Goal: Task Accomplishment & Management: Manage account settings

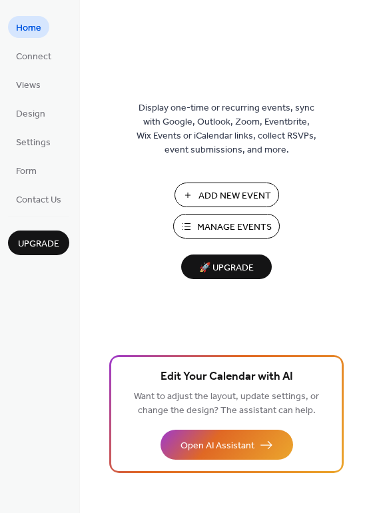
click at [252, 198] on span "Add New Event" at bounding box center [234, 196] width 73 height 14
click at [238, 234] on span "Manage Events" at bounding box center [234, 227] width 75 height 14
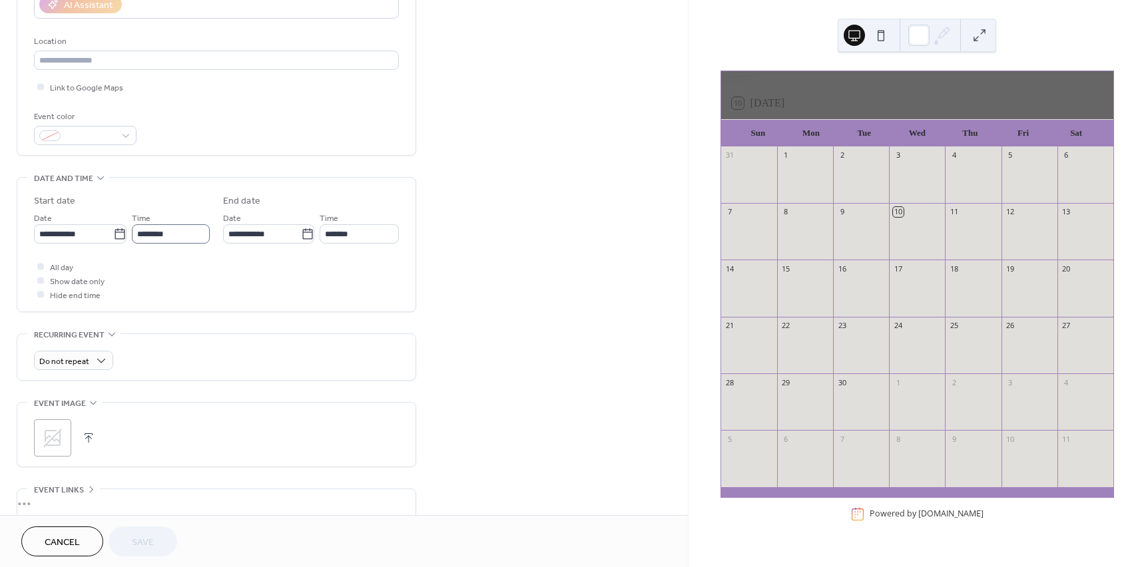
scroll to position [266, 0]
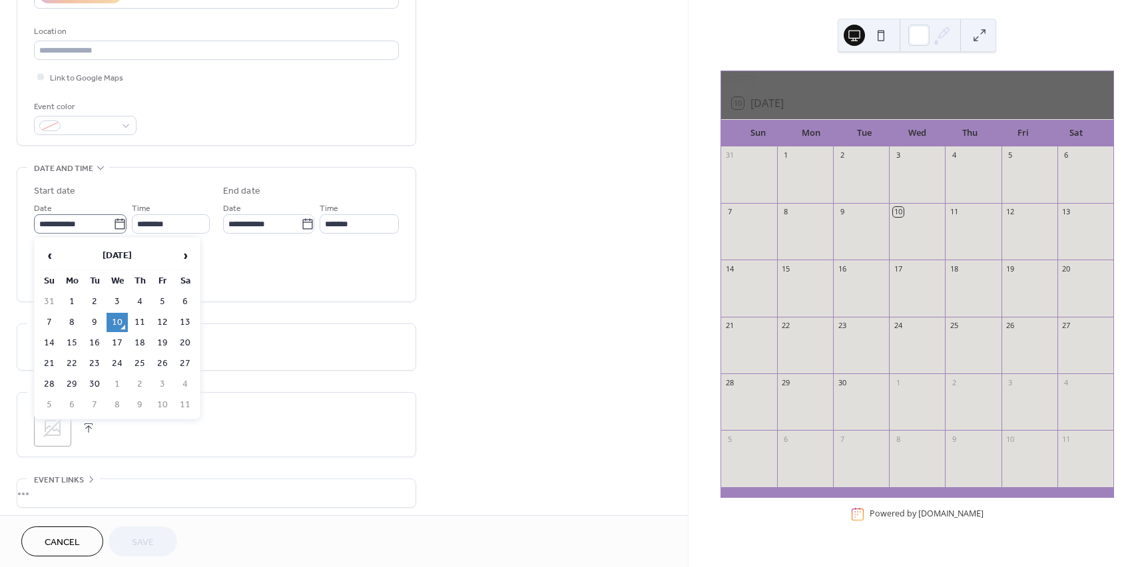
click at [119, 227] on icon at bounding box center [120, 223] width 10 height 11
click at [113, 227] on input "**********" at bounding box center [73, 223] width 79 height 19
click at [179, 253] on span "›" at bounding box center [185, 255] width 20 height 27
click at [186, 340] on td "18" at bounding box center [184, 343] width 21 height 19
type input "**********"
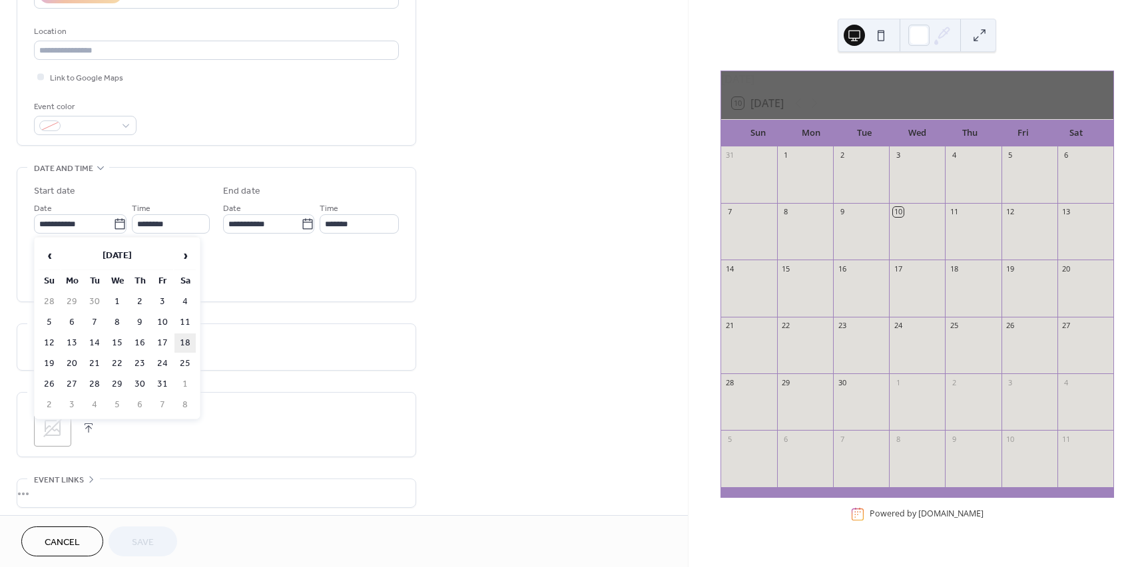
type input "**********"
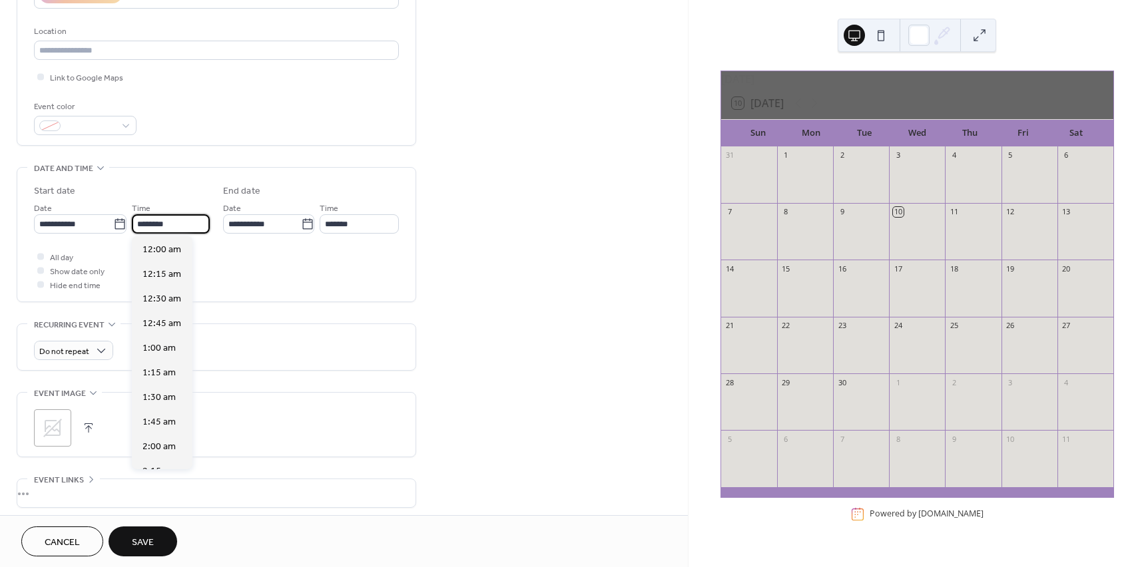
click at [179, 221] on input "********" at bounding box center [171, 223] width 78 height 19
click at [165, 374] on span "6:00 pm" at bounding box center [159, 375] width 34 height 14
type input "*******"
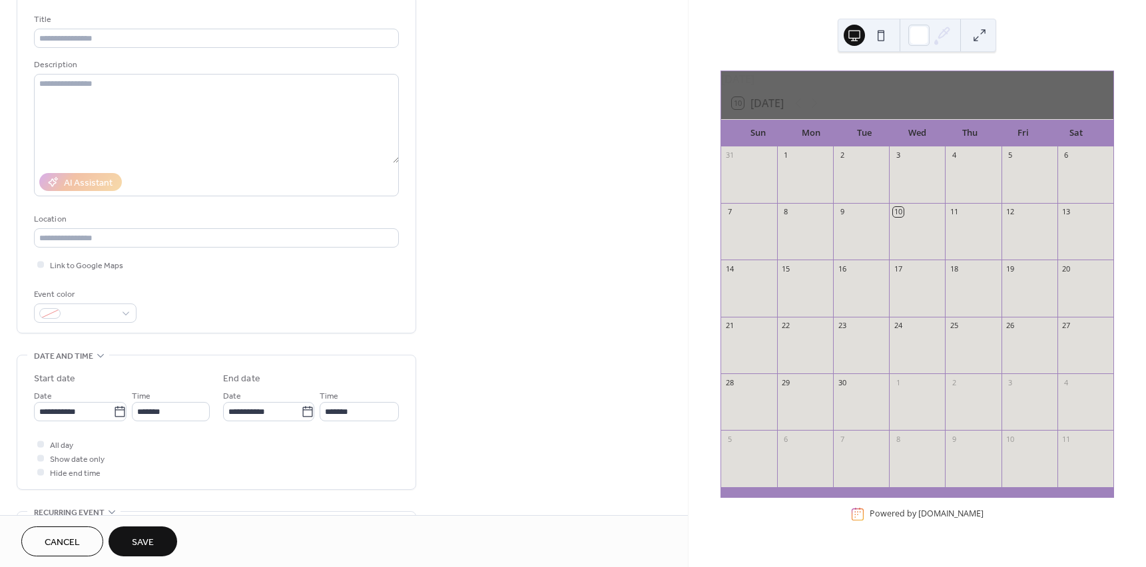
scroll to position [0, 0]
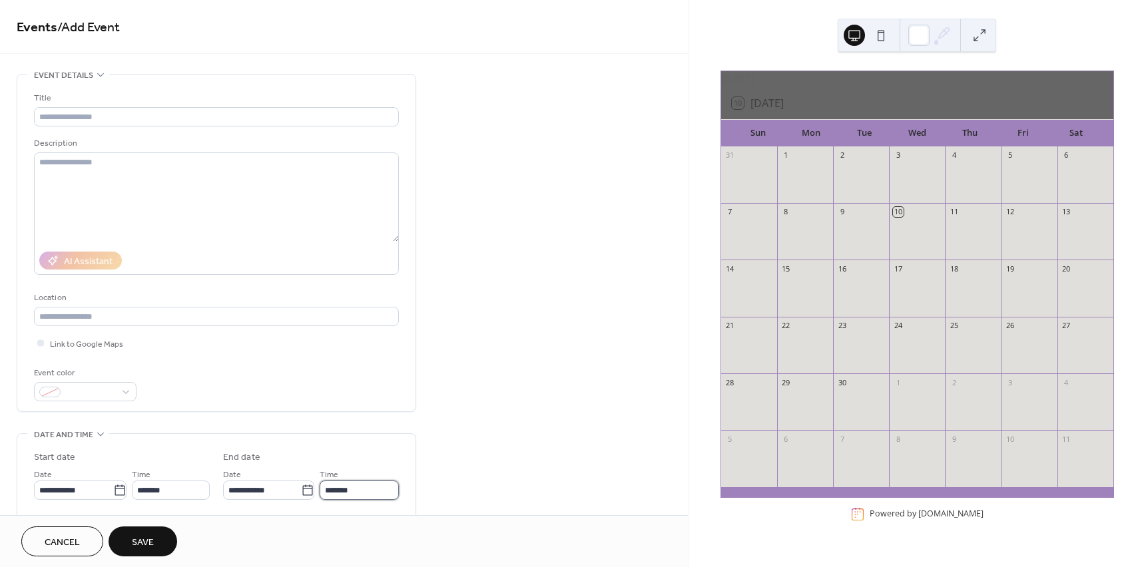
click at [363, 491] on input "*******" at bounding box center [359, 490] width 79 height 19
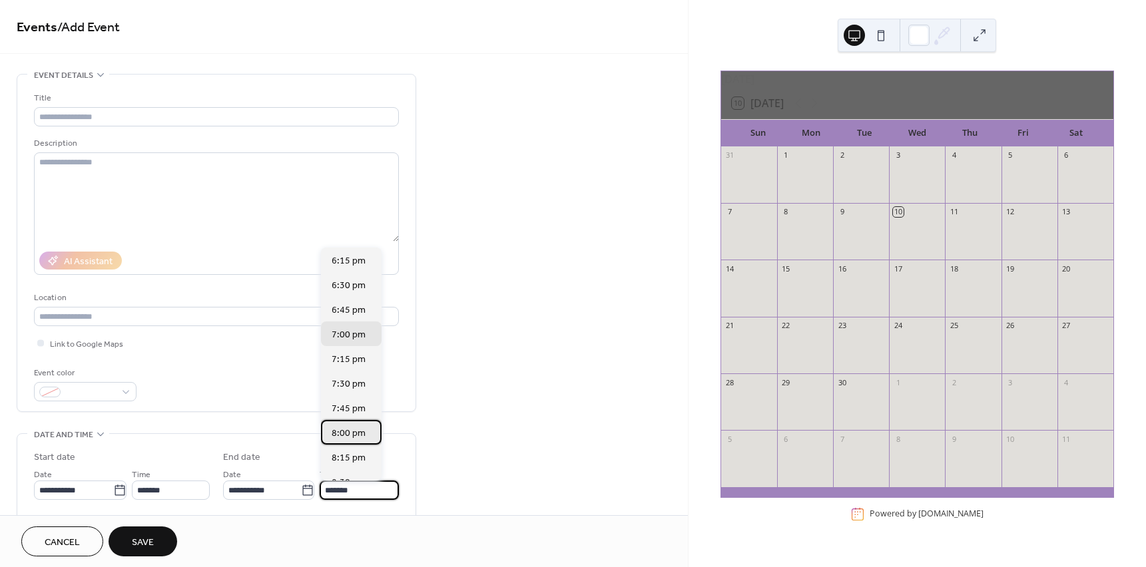
click at [348, 441] on div "8:00 pm" at bounding box center [351, 432] width 61 height 25
type input "*******"
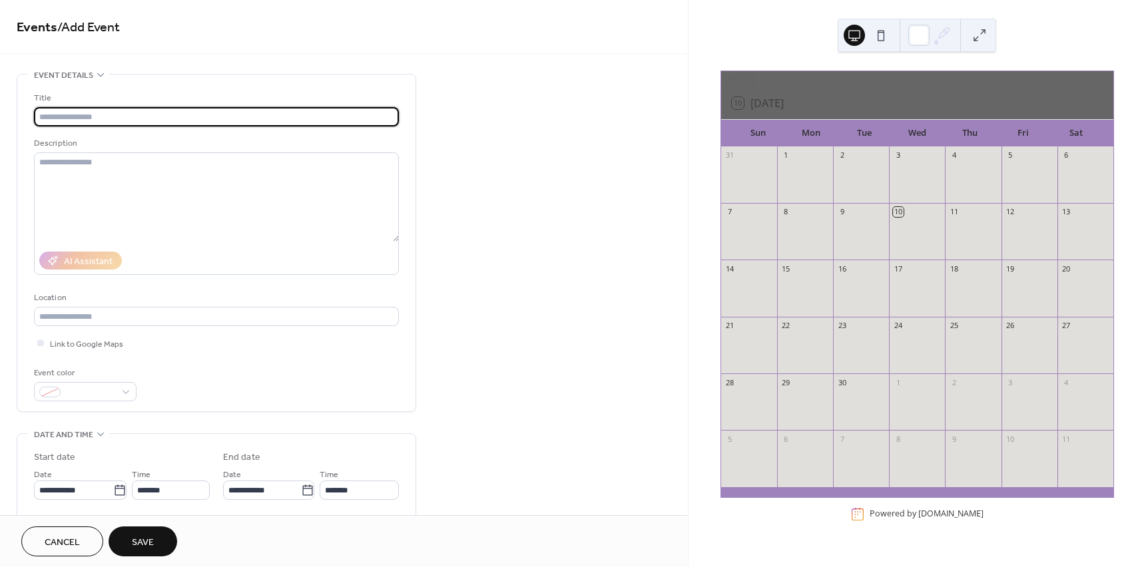
click at [84, 123] on input "text" at bounding box center [216, 116] width 365 height 19
type input "**********"
click at [77, 189] on textarea at bounding box center [216, 196] width 365 height 89
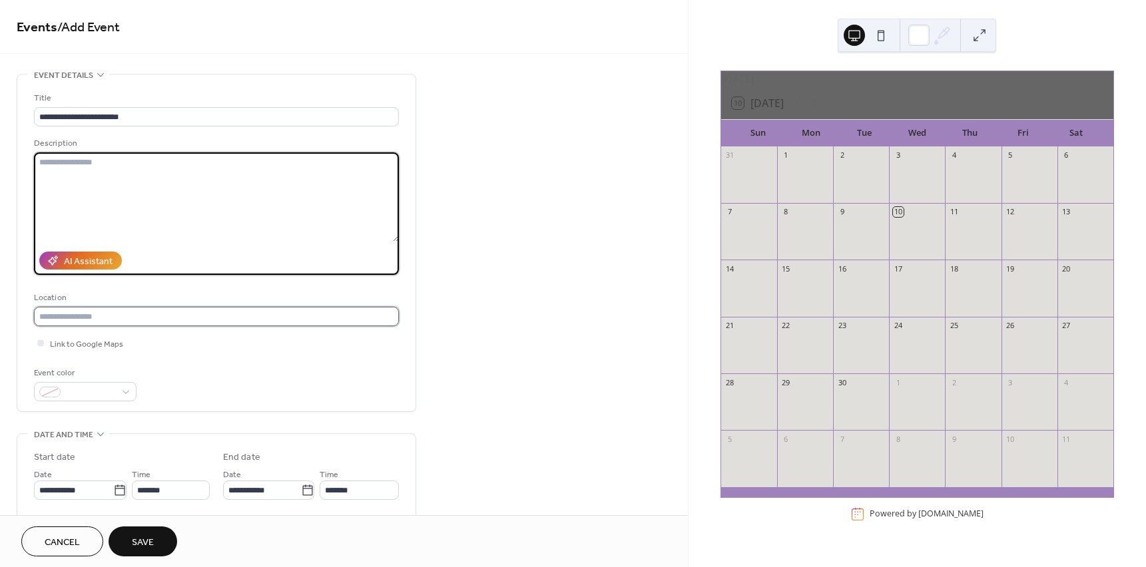
click at [117, 318] on input "text" at bounding box center [216, 316] width 365 height 19
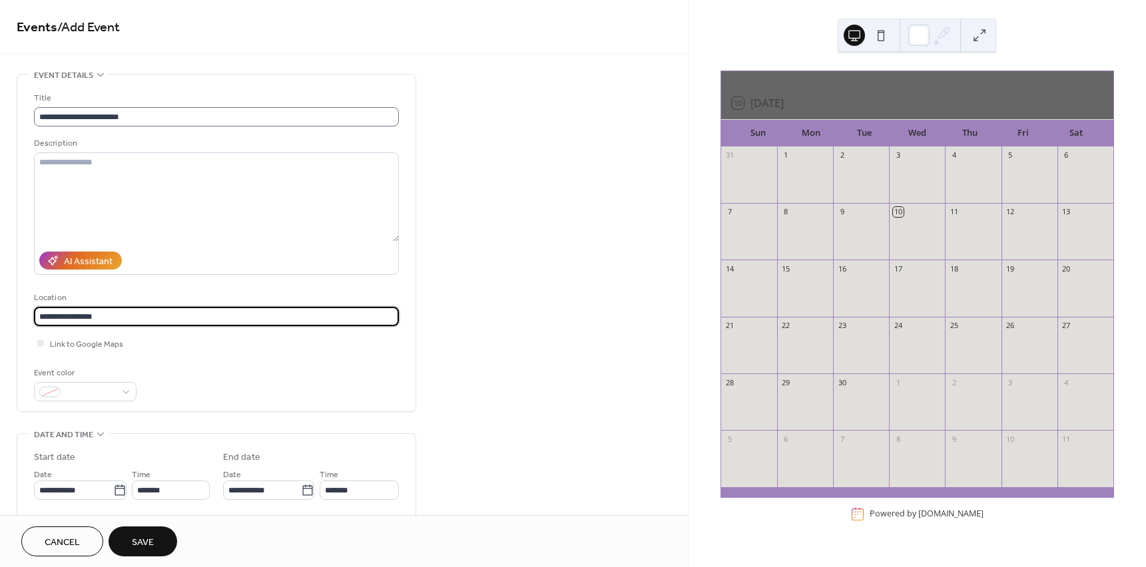
type input "**********"
click at [158, 113] on input "**********" at bounding box center [216, 116] width 365 height 19
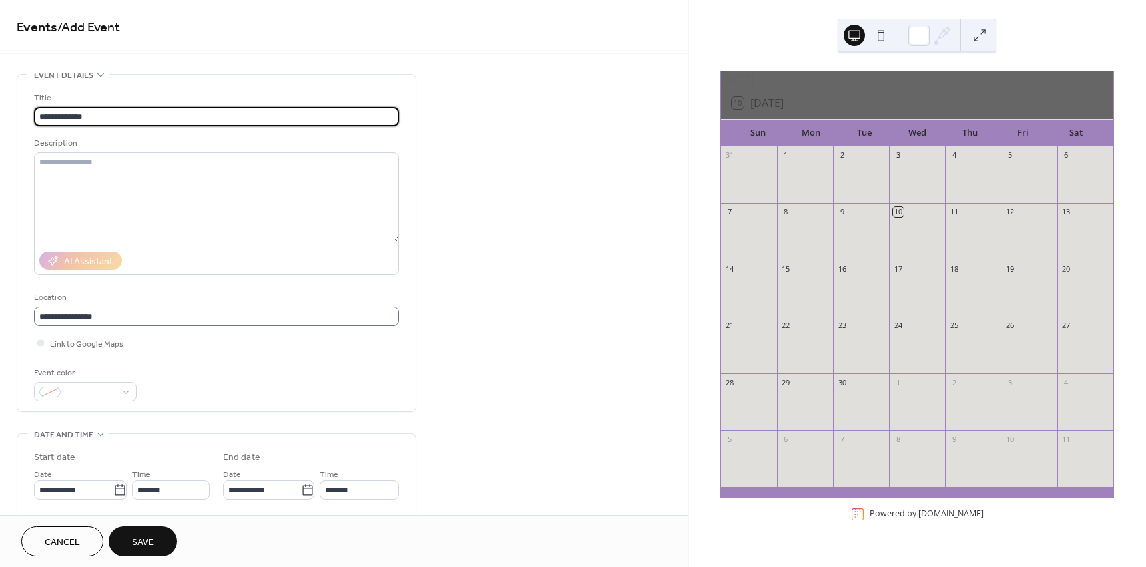
type input "**********"
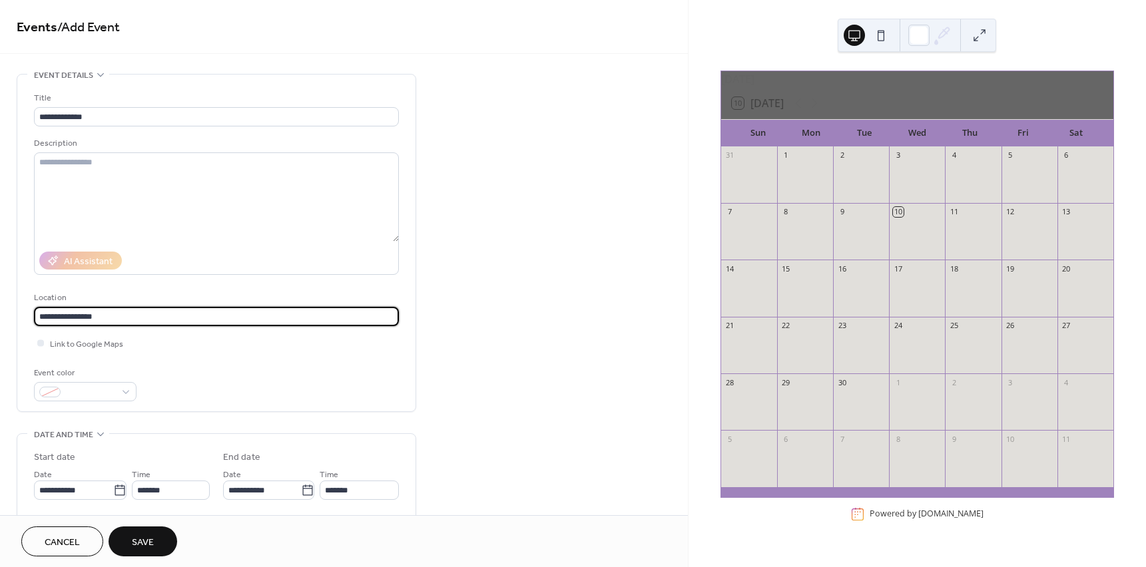
click at [183, 318] on input "**********" at bounding box center [216, 316] width 365 height 19
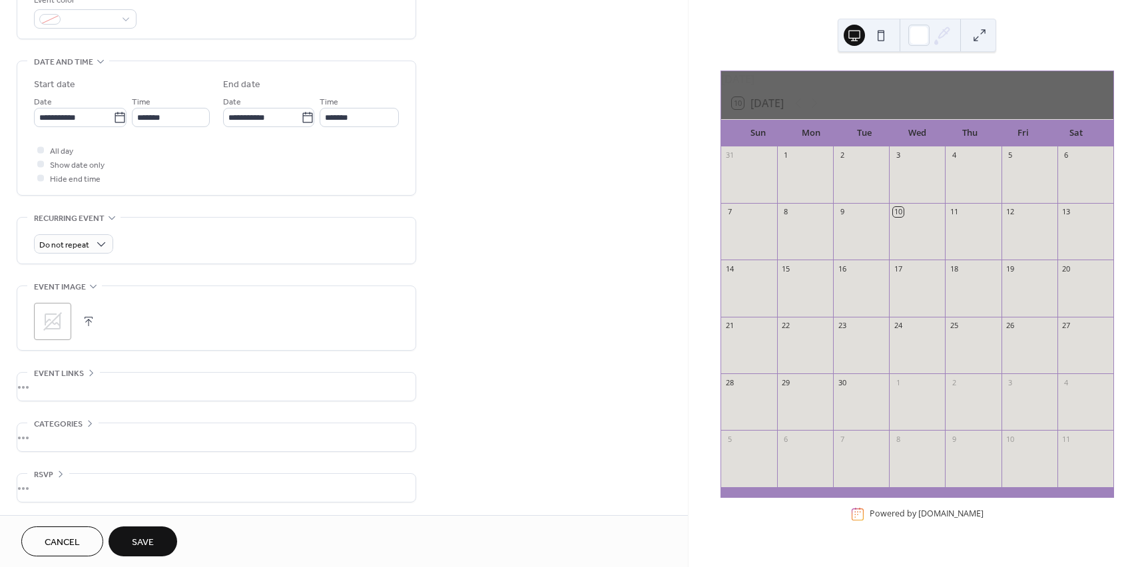
scroll to position [374, 0]
type input "**********"
click at [162, 538] on button "Save" at bounding box center [143, 542] width 69 height 30
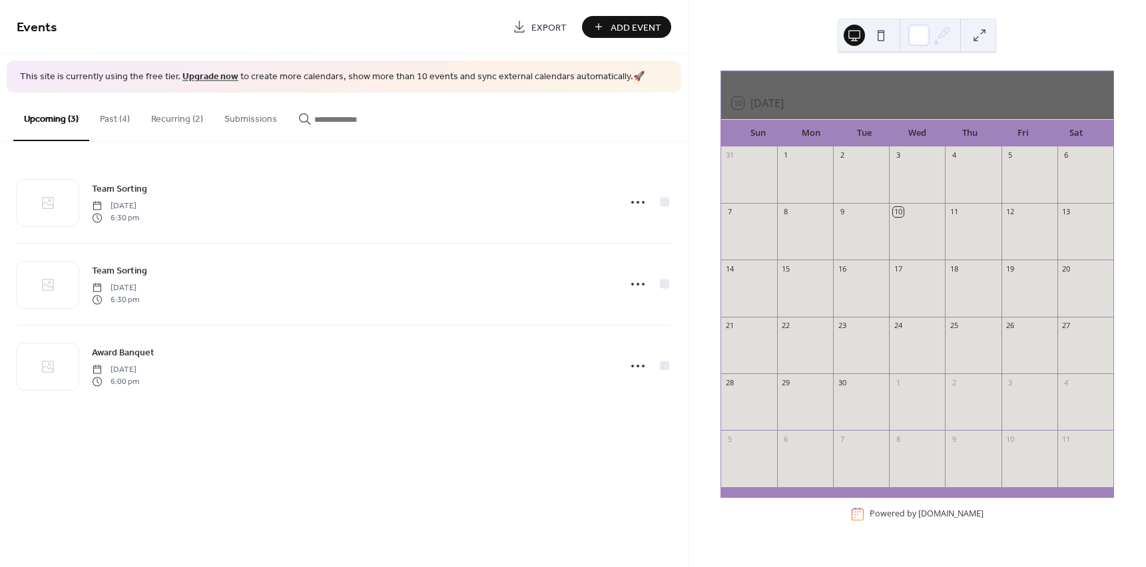
click at [981, 221] on div "11" at bounding box center [973, 212] width 56 height 18
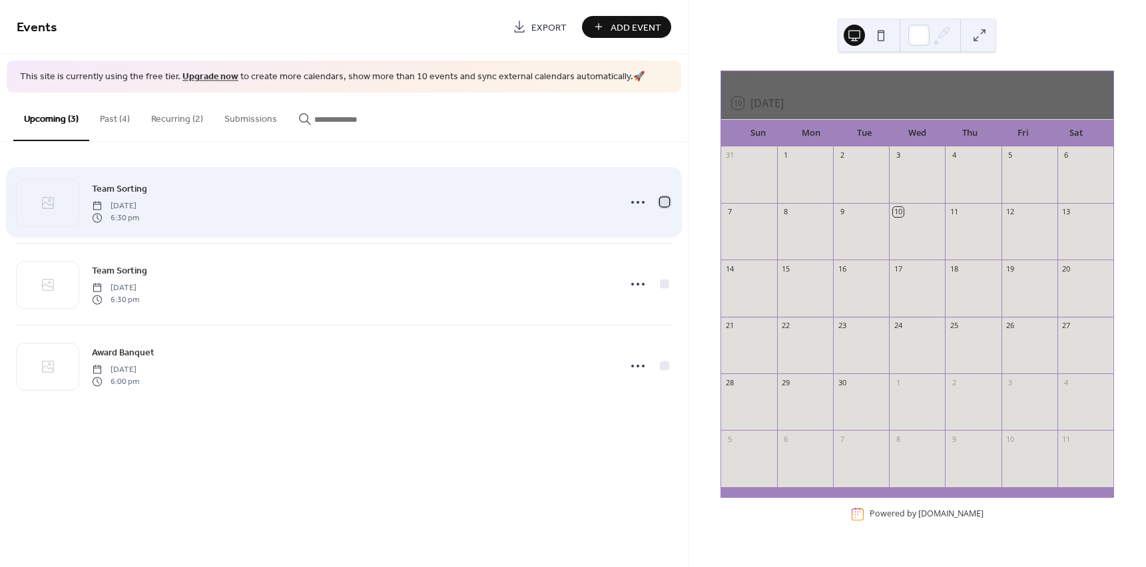
click at [660, 202] on div at bounding box center [664, 201] width 9 height 9
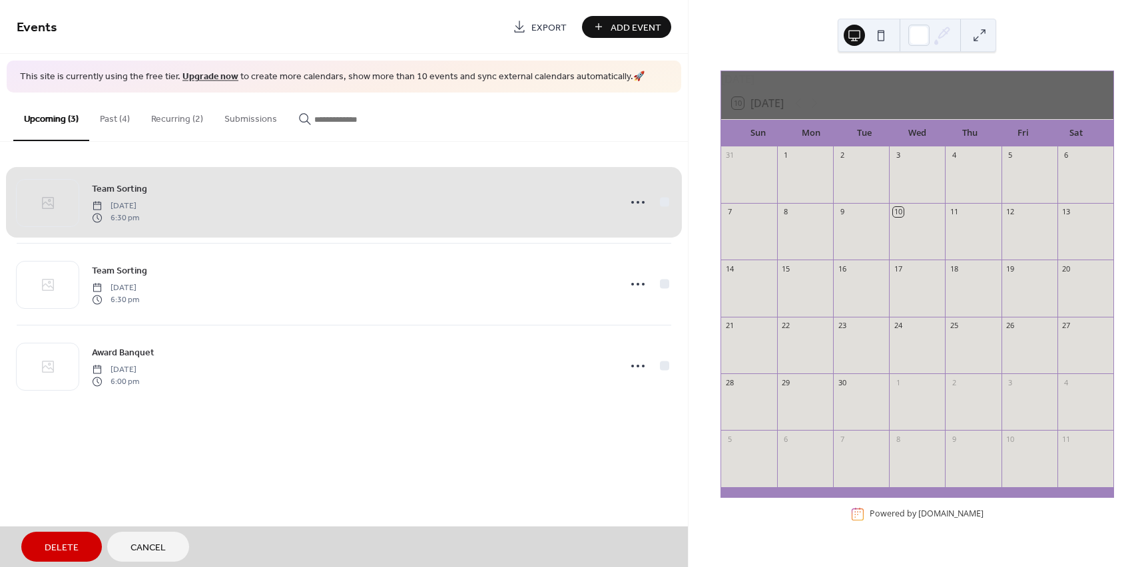
click at [639, 202] on div "Team Sorting Friday, September 12, 2025 6:30 pm" at bounding box center [344, 202] width 654 height 81
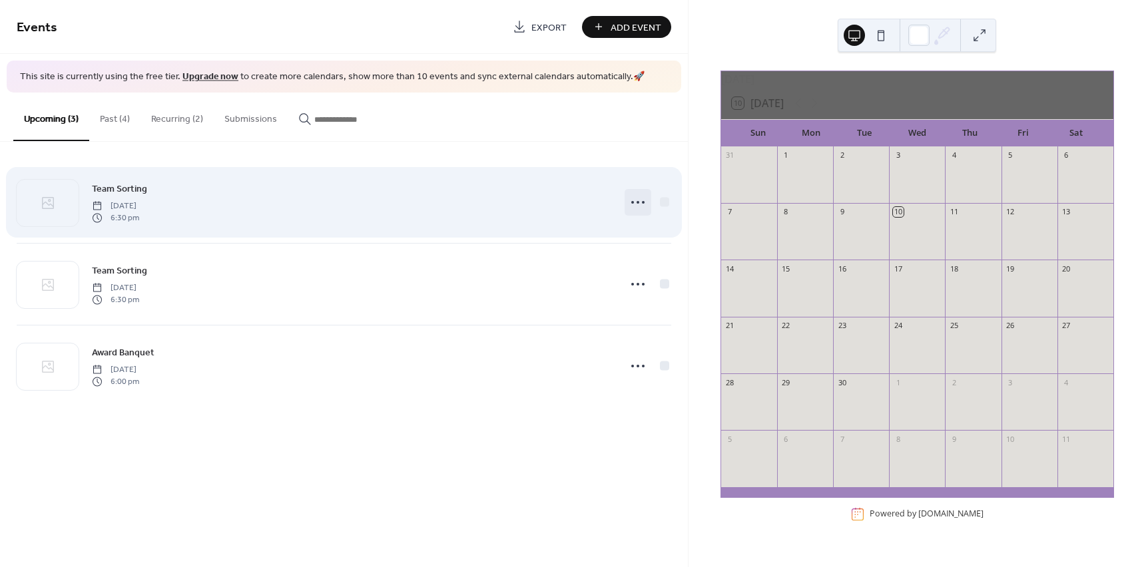
click at [639, 204] on icon at bounding box center [637, 202] width 21 height 21
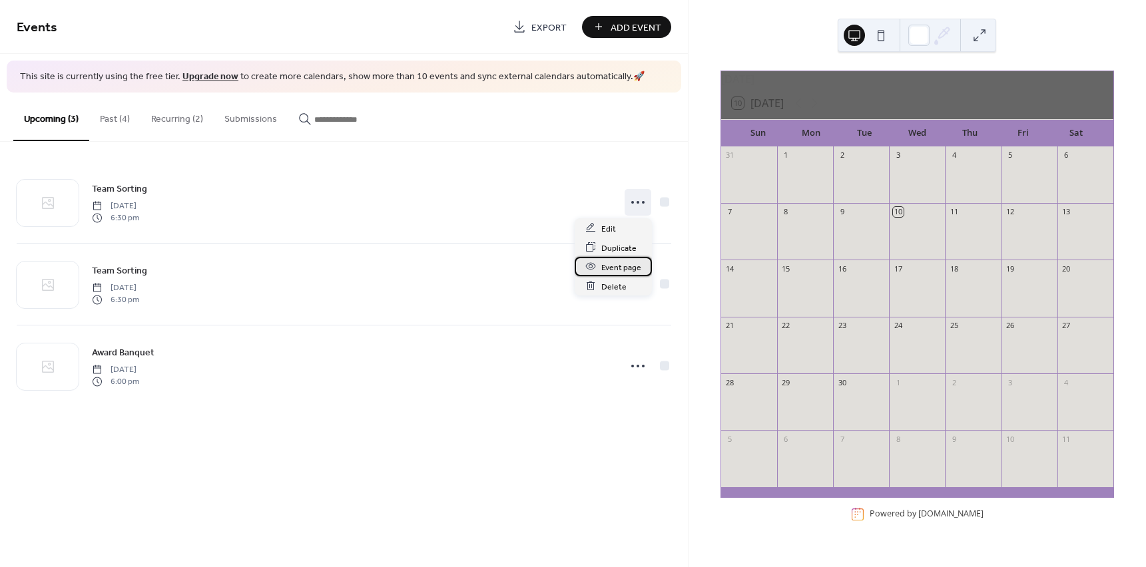
click at [643, 264] on div "Event page" at bounding box center [613, 266] width 77 height 19
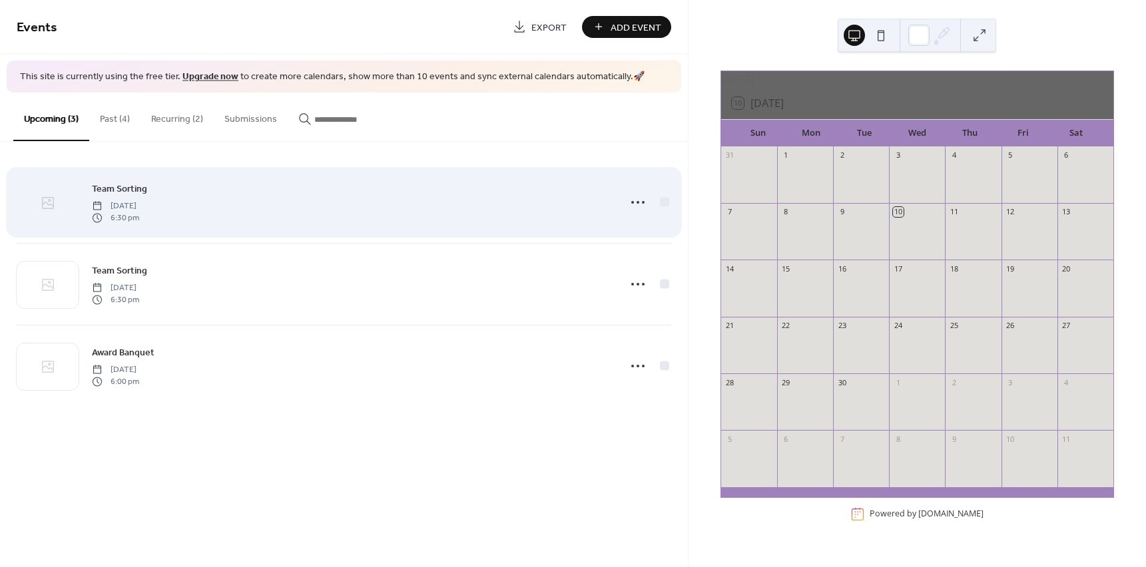
click at [54, 190] on div at bounding box center [48, 203] width 62 height 47
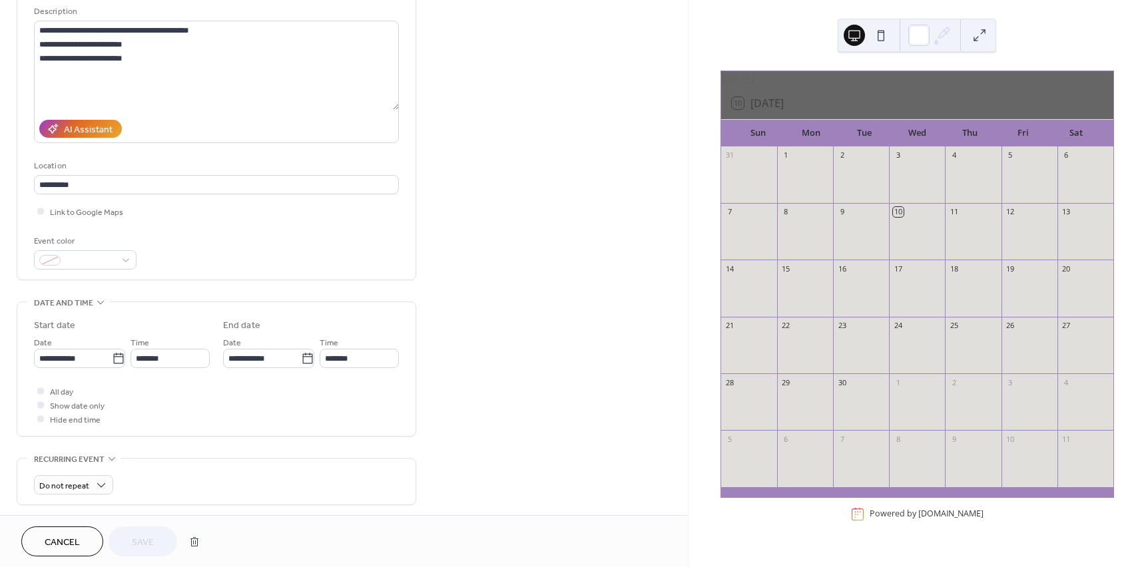
scroll to position [133, 0]
click at [95, 265] on span at bounding box center [90, 260] width 49 height 14
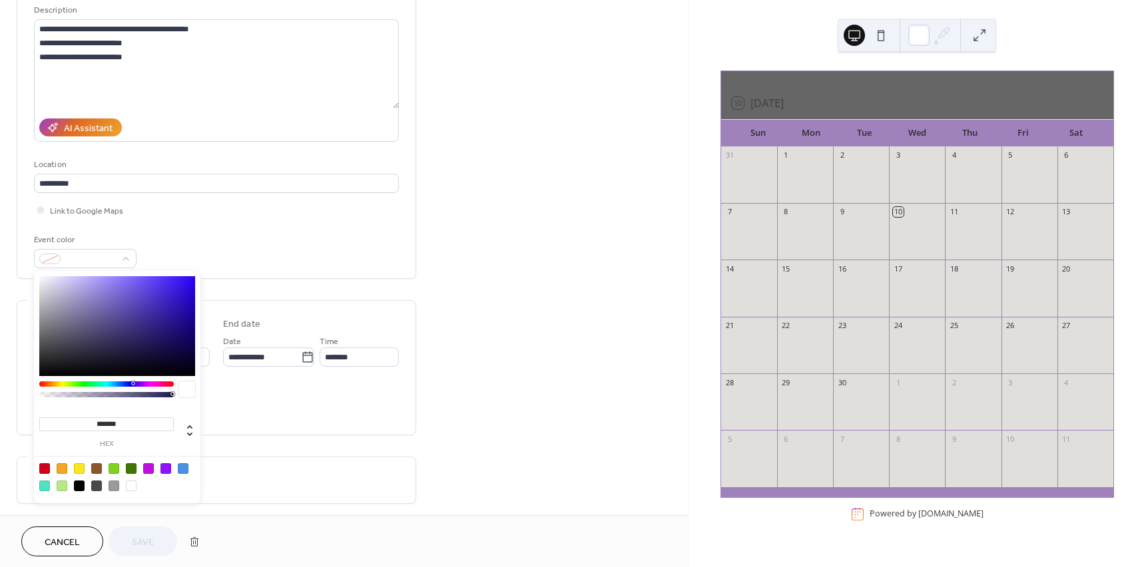
click at [145, 470] on div at bounding box center [148, 468] width 11 height 11
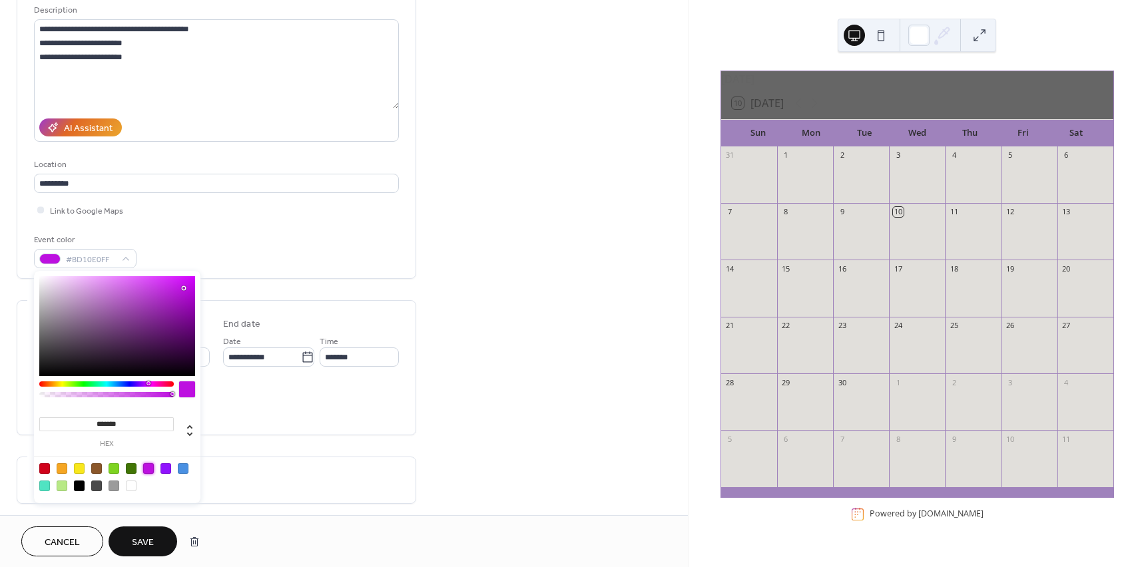
type input "*******"
click at [234, 459] on div "Do not repeat" at bounding box center [216, 480] width 365 height 46
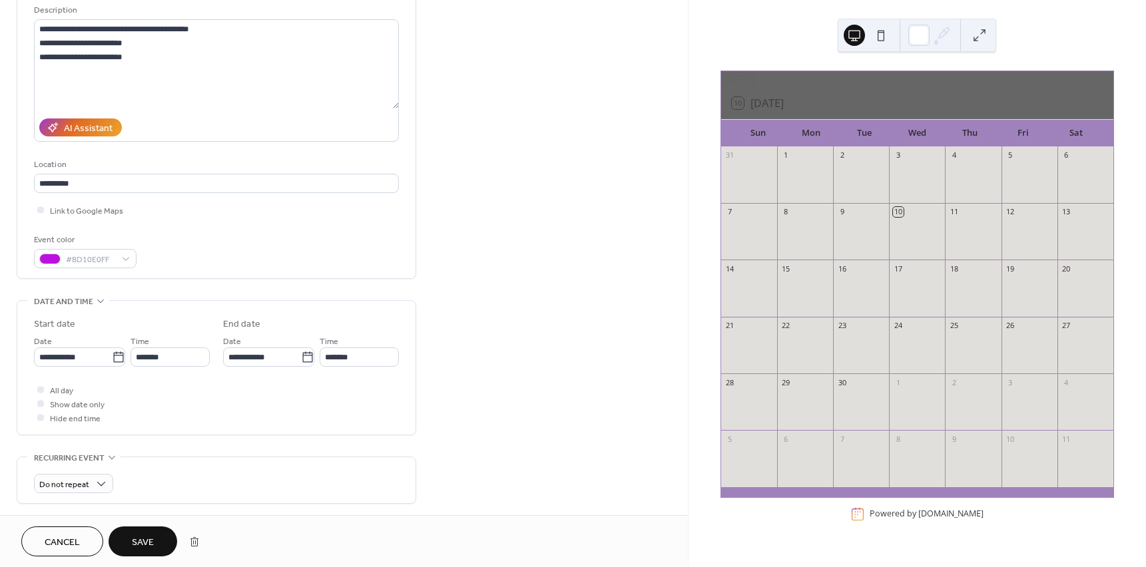
click at [137, 536] on span "Save" at bounding box center [143, 543] width 22 height 14
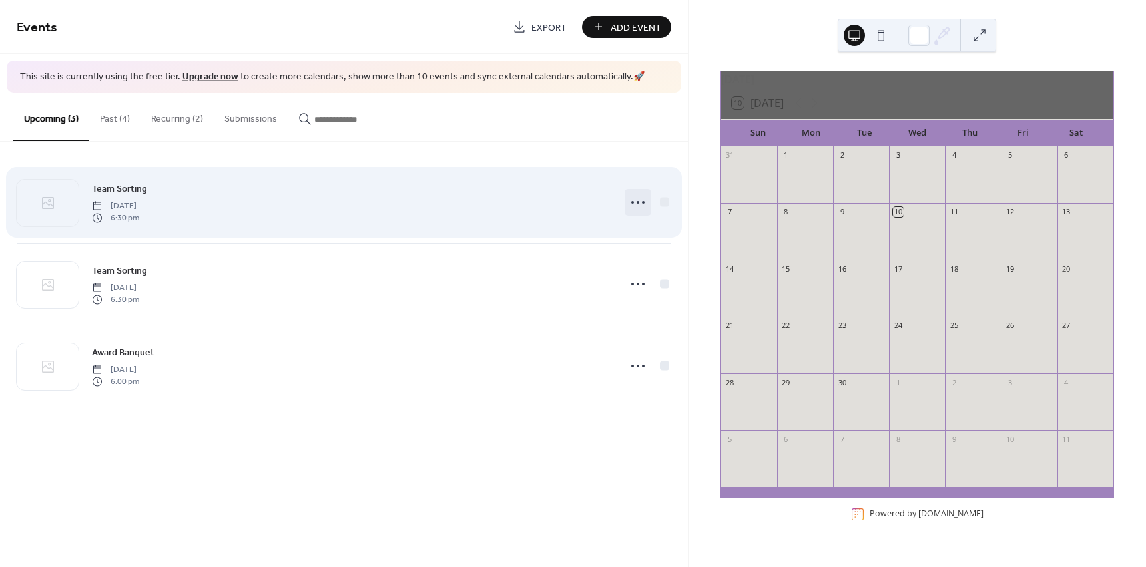
click at [633, 203] on circle at bounding box center [632, 202] width 3 height 3
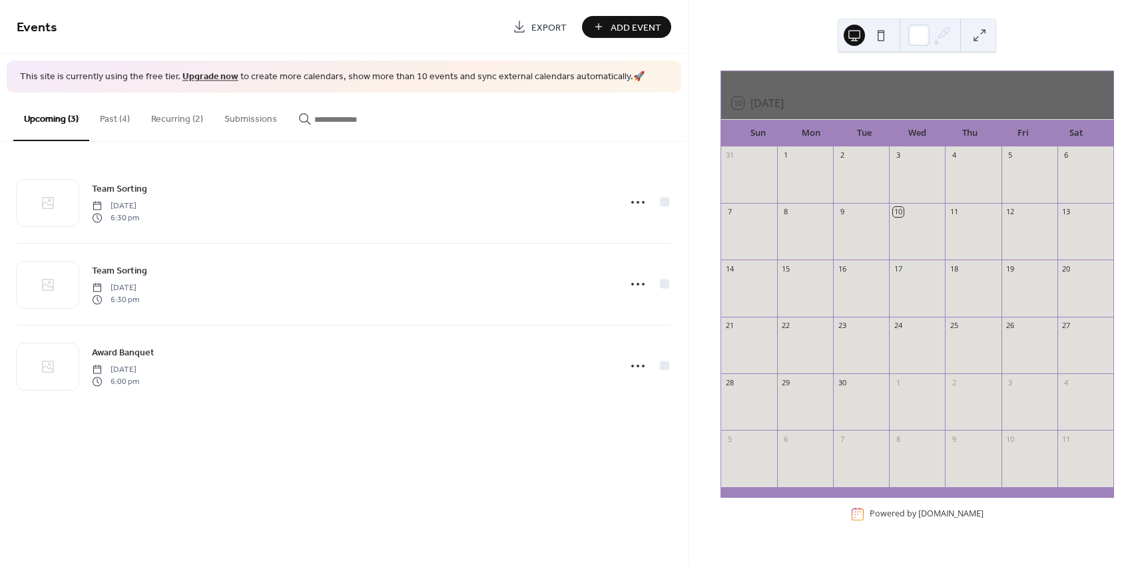
click at [341, 136] on button "button" at bounding box center [346, 116] width 117 height 47
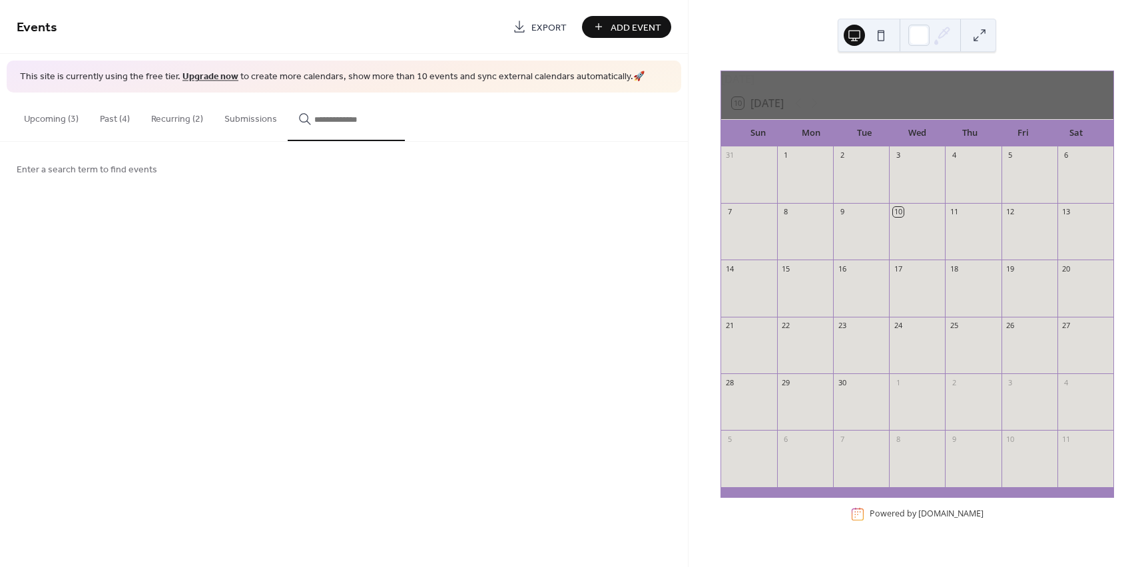
click at [129, 127] on button "Past (4)" at bounding box center [114, 116] width 51 height 47
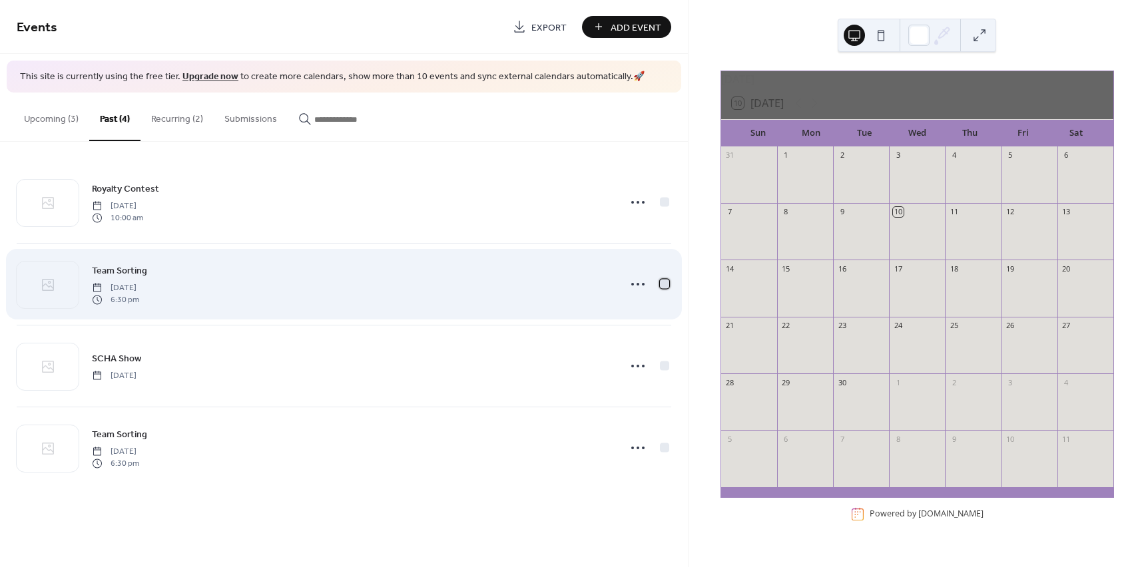
click at [668, 284] on div at bounding box center [664, 283] width 9 height 9
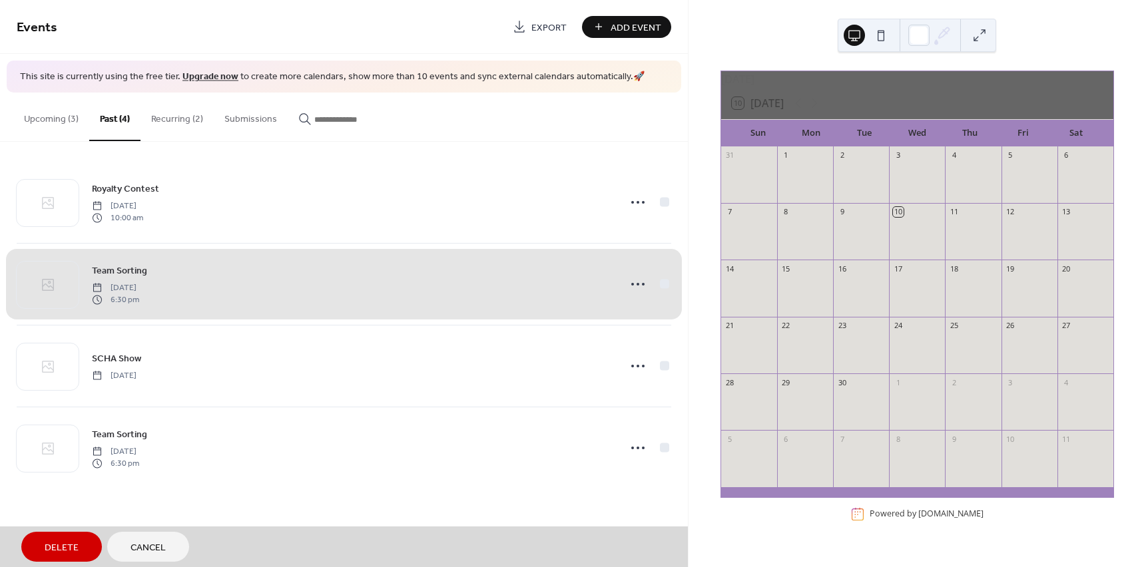
click at [672, 354] on div "Royalty Contest Saturday, September 6, 2025 10:00 am Team Sorting Friday, Augus…" at bounding box center [344, 325] width 688 height 367
click at [670, 282] on div "Team Sorting Friday, August 22, 2025 6:30 pm" at bounding box center [344, 284] width 654 height 82
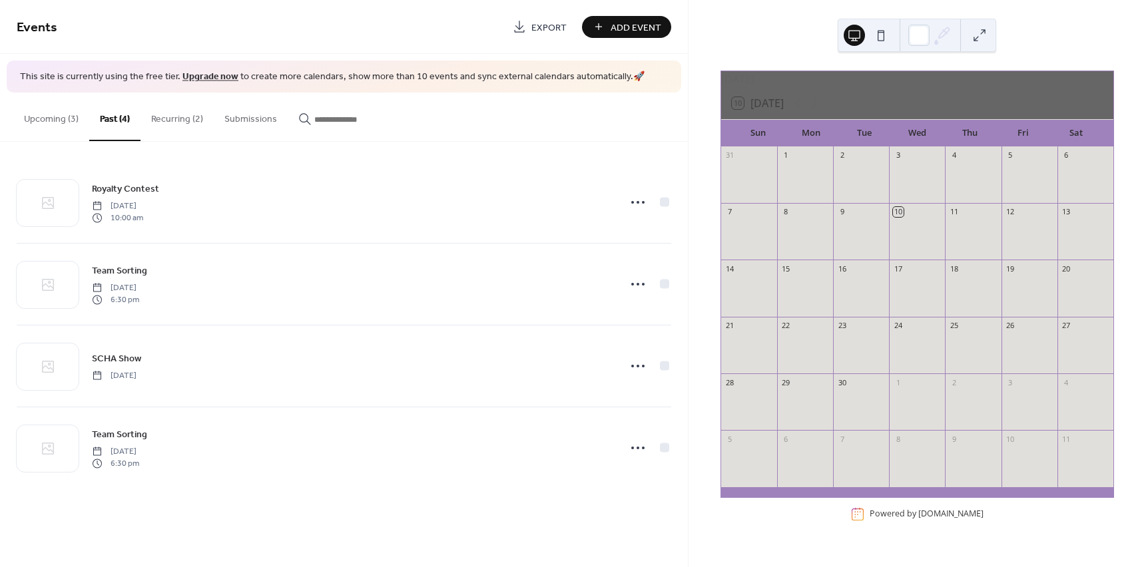
click at [65, 125] on button "Upcoming (3)" at bounding box center [51, 116] width 76 height 47
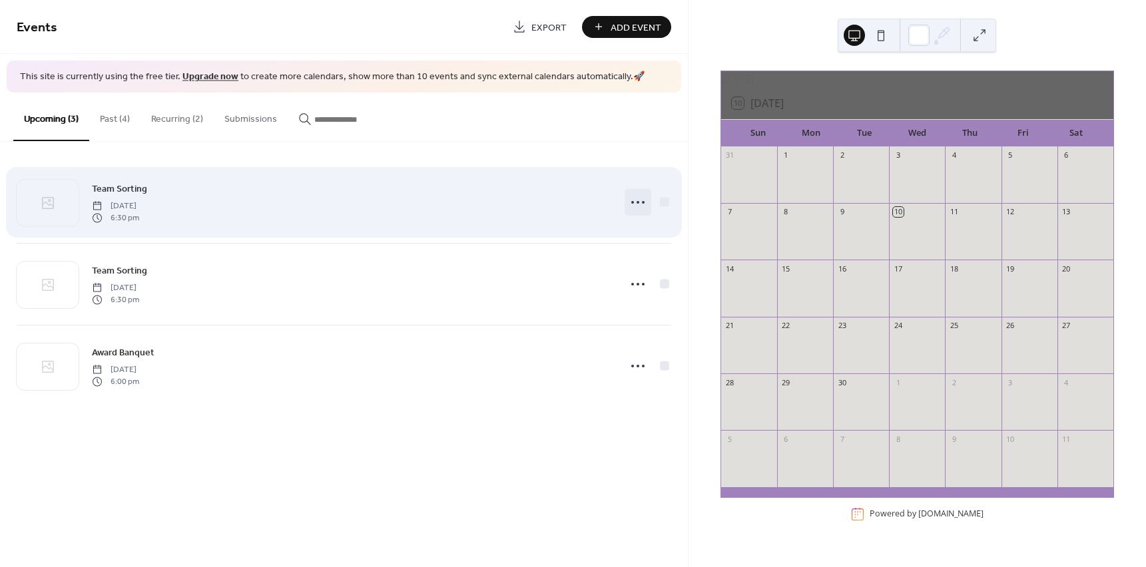
click at [631, 201] on circle at bounding box center [632, 202] width 3 height 3
click at [207, 218] on div "Team Sorting Friday, September 12, 2025 6:30 pm" at bounding box center [351, 202] width 519 height 43
click at [93, 193] on span "Team Sorting" at bounding box center [119, 189] width 55 height 14
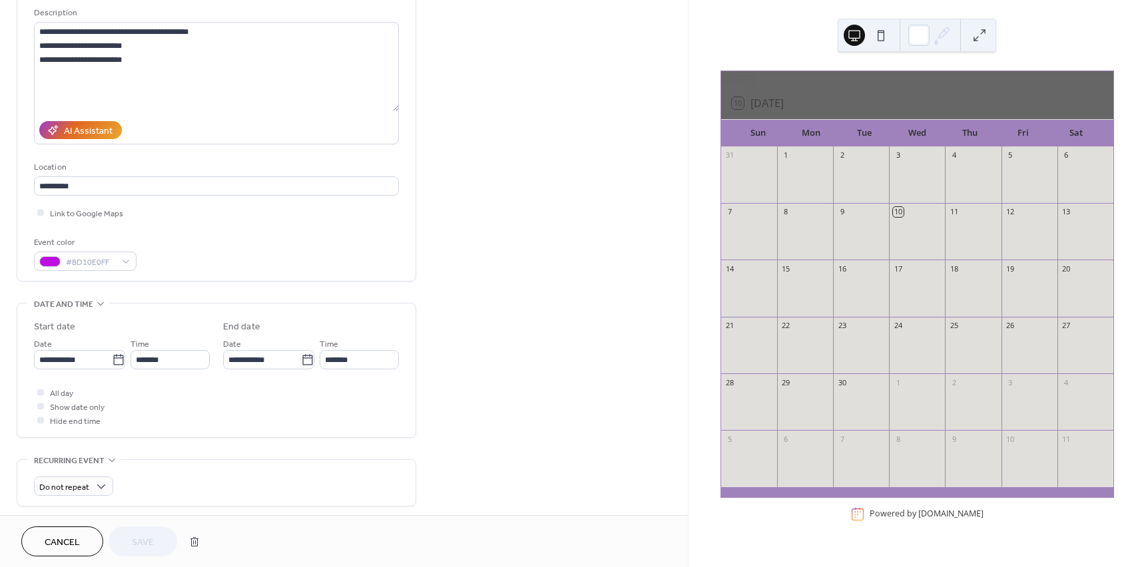
scroll to position [133, 0]
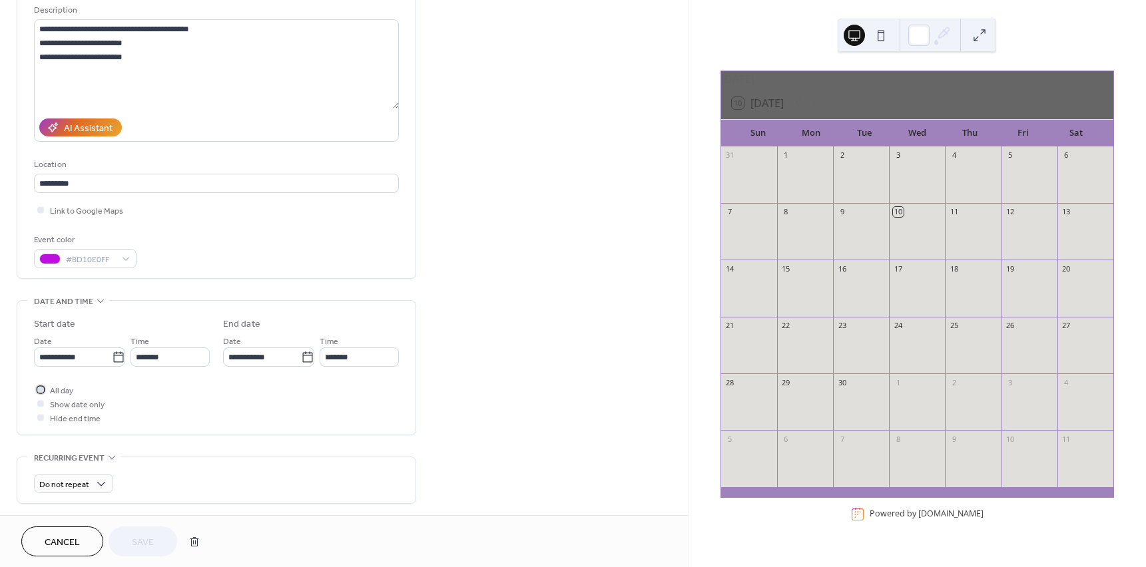
click at [39, 391] on div at bounding box center [40, 389] width 7 height 7
click at [40, 389] on icon at bounding box center [41, 389] width 4 height 4
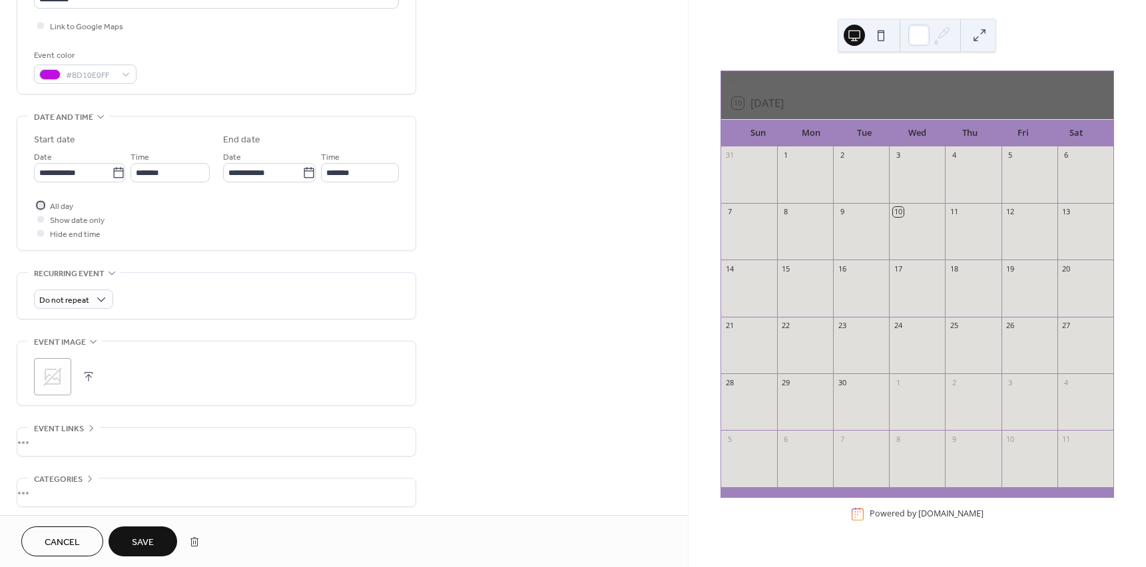
scroll to position [374, 0]
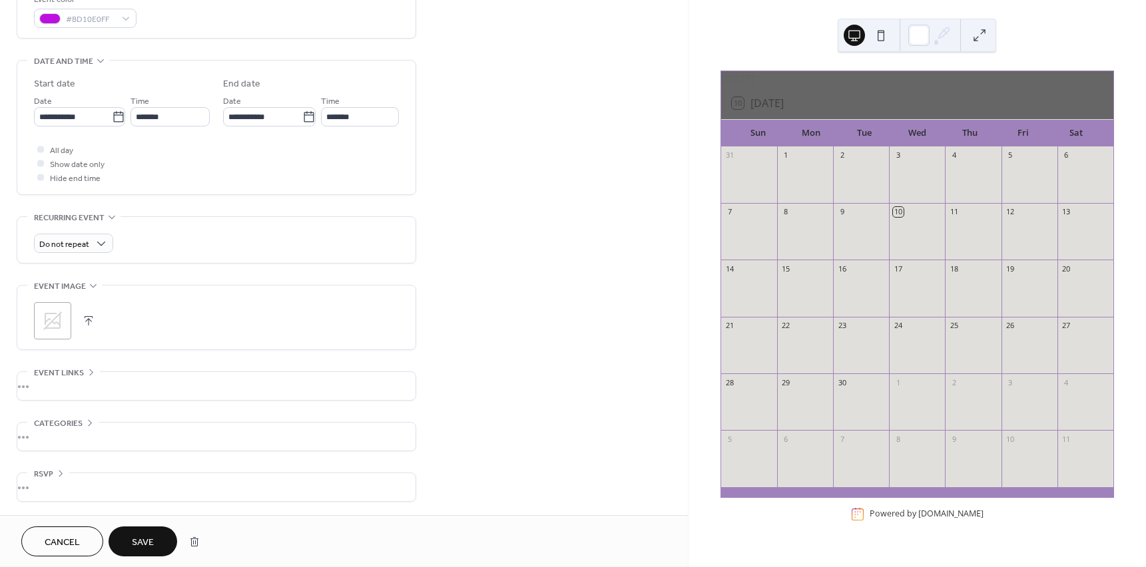
click at [34, 430] on div "•••" at bounding box center [216, 437] width 398 height 28
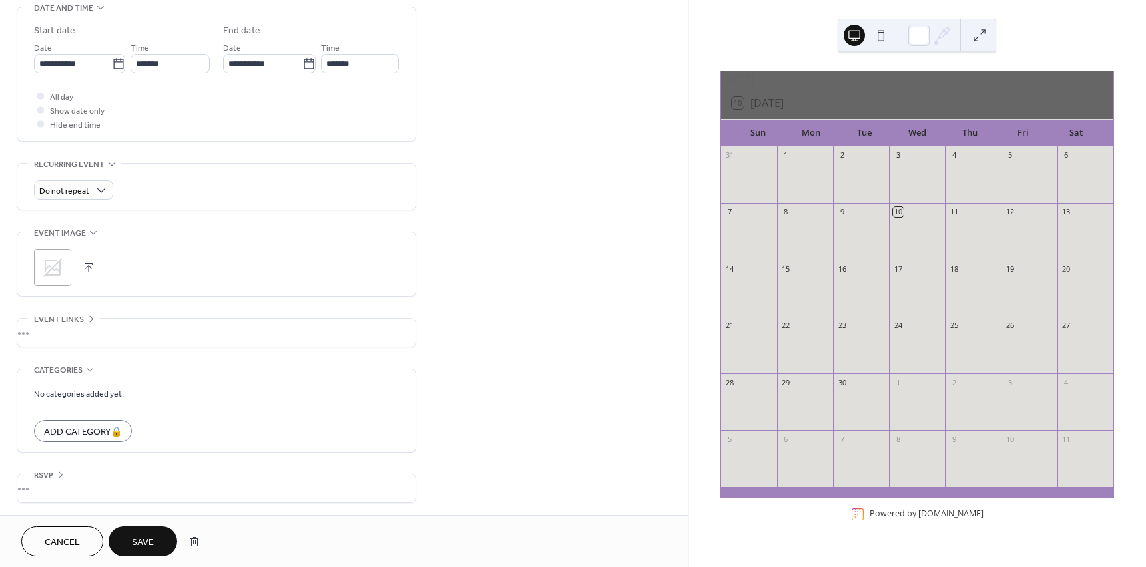
scroll to position [428, 0]
click at [108, 380] on div "No categories added yet. Add Category 🔒" at bounding box center [216, 409] width 365 height 83
click at [70, 356] on div "**********" at bounding box center [216, 74] width 399 height 856
click at [73, 378] on div "No categories added yet. Add Category 🔒" at bounding box center [216, 409] width 365 height 83
click at [89, 372] on icon at bounding box center [90, 368] width 11 height 11
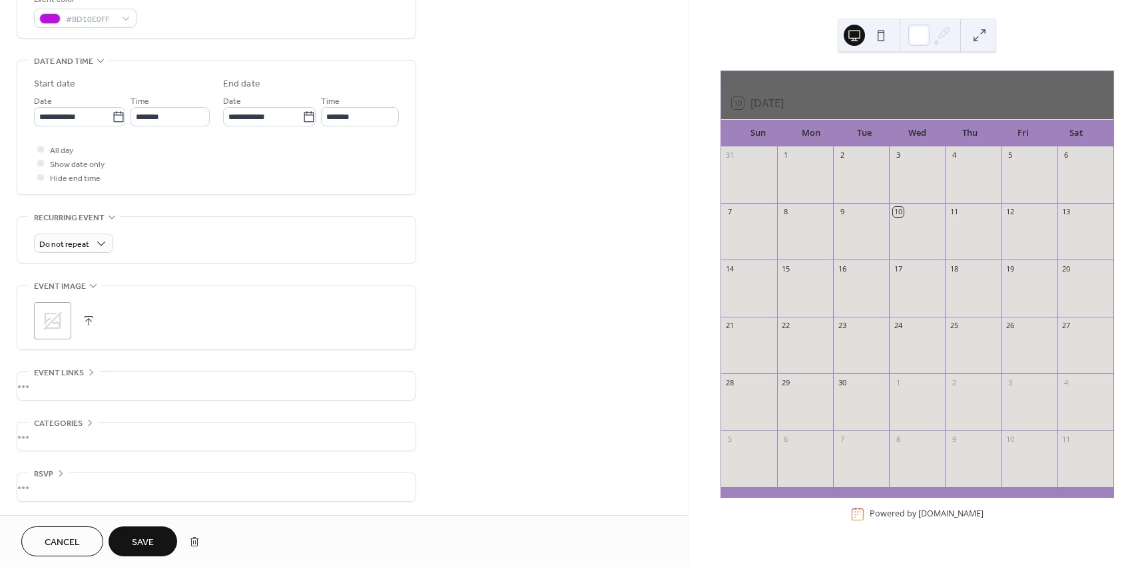
scroll to position [374, 0]
drag, startPoint x: 134, startPoint y: 541, endPoint x: 138, endPoint y: 523, distance: 18.3
click at [135, 541] on span "Save" at bounding box center [143, 543] width 22 height 14
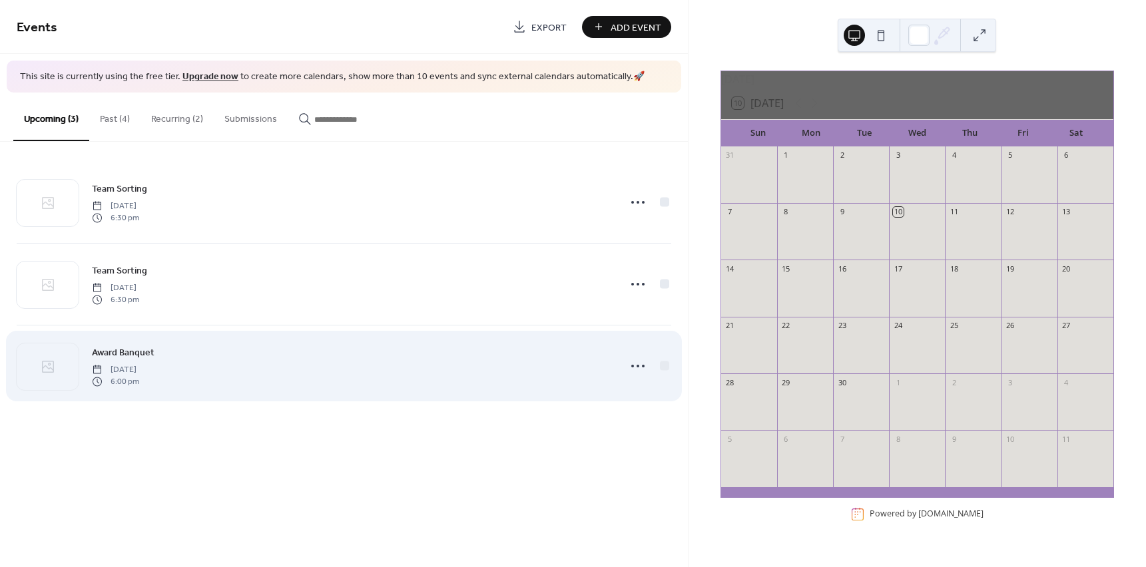
click at [599, 405] on div "Award Banquet Saturday, October 18, 2025 6:00 pm" at bounding box center [344, 366] width 654 height 81
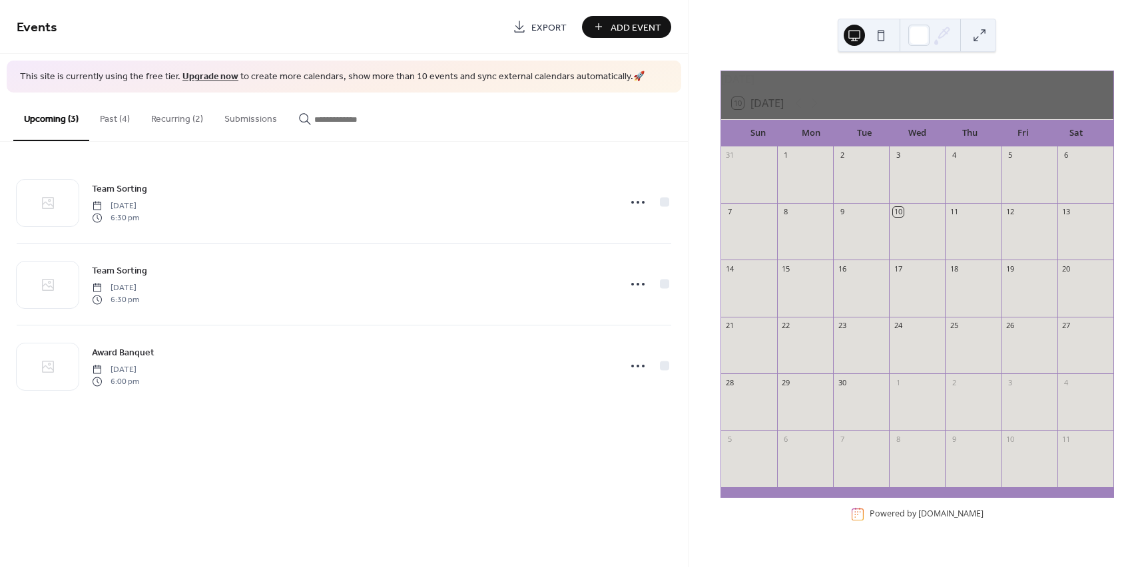
click at [877, 38] on button at bounding box center [880, 35] width 21 height 21
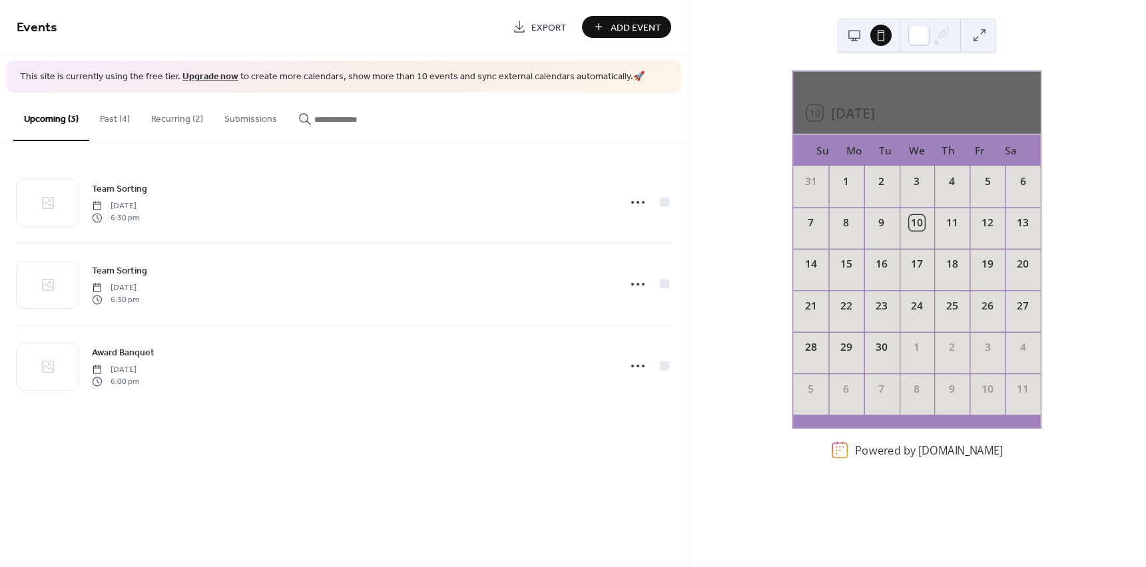
click at [849, 39] on button at bounding box center [854, 35] width 21 height 21
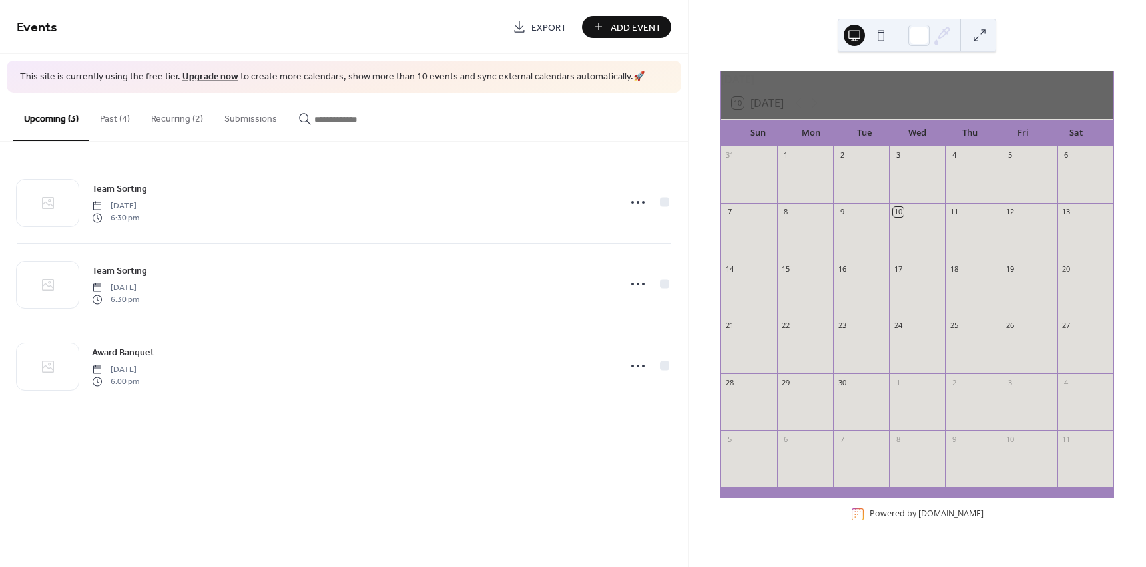
click at [944, 33] on icon at bounding box center [942, 35] width 20 height 20
click at [885, 32] on button at bounding box center [880, 35] width 21 height 21
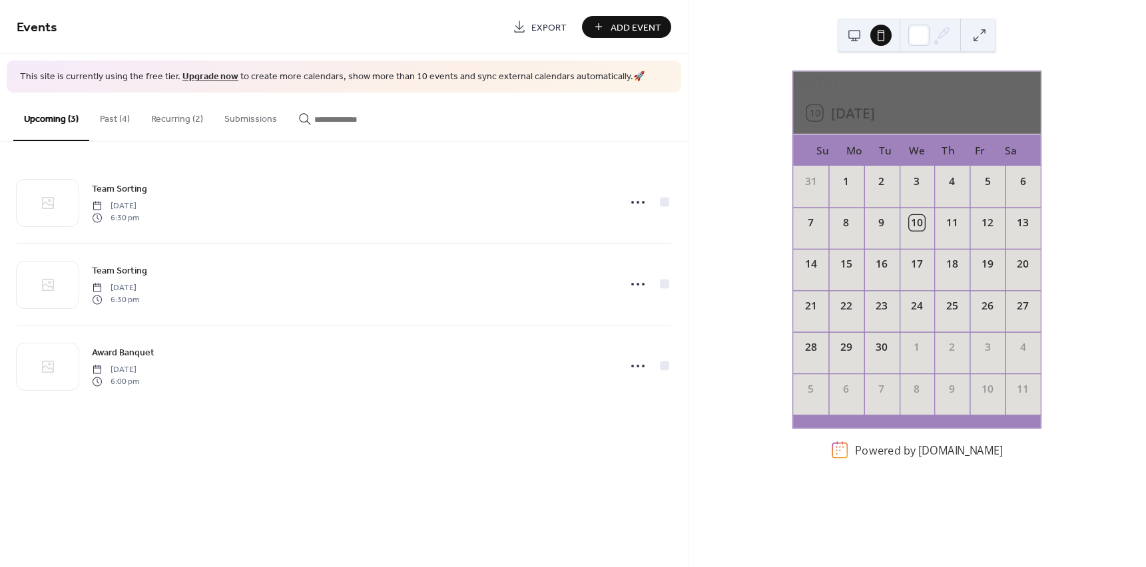
click at [832, 35] on div "September 2025 10 Today Su Mo Tu We Th Fr Sa 31 1 2 3 4 5 6 7 8 9 10 11 12 13 1…" at bounding box center [916, 283] width 457 height 567
click at [854, 36] on button at bounding box center [854, 35] width 21 height 21
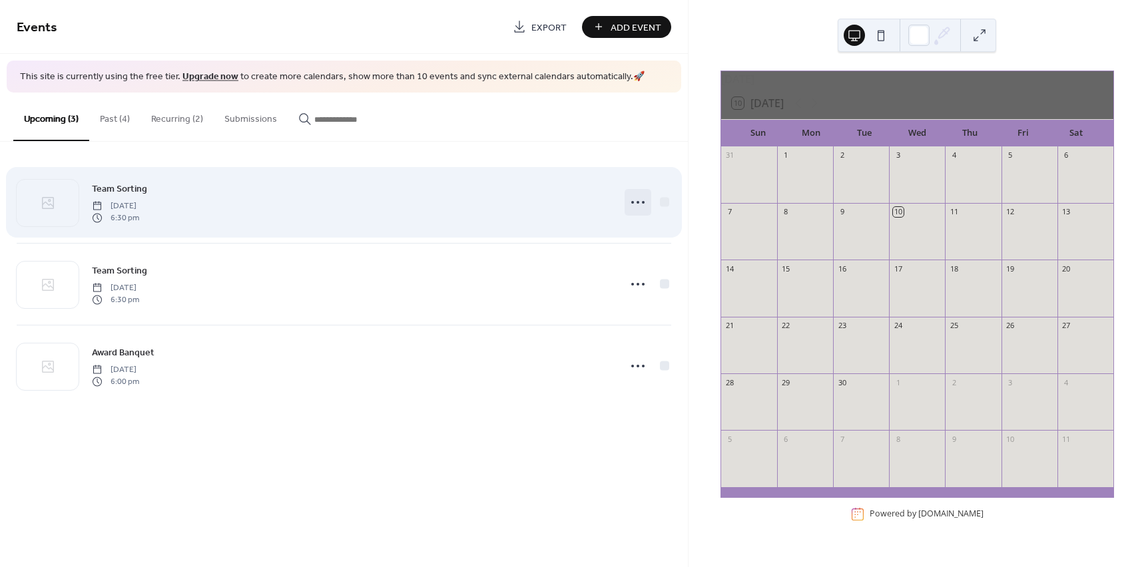
click at [629, 208] on icon at bounding box center [637, 202] width 21 height 21
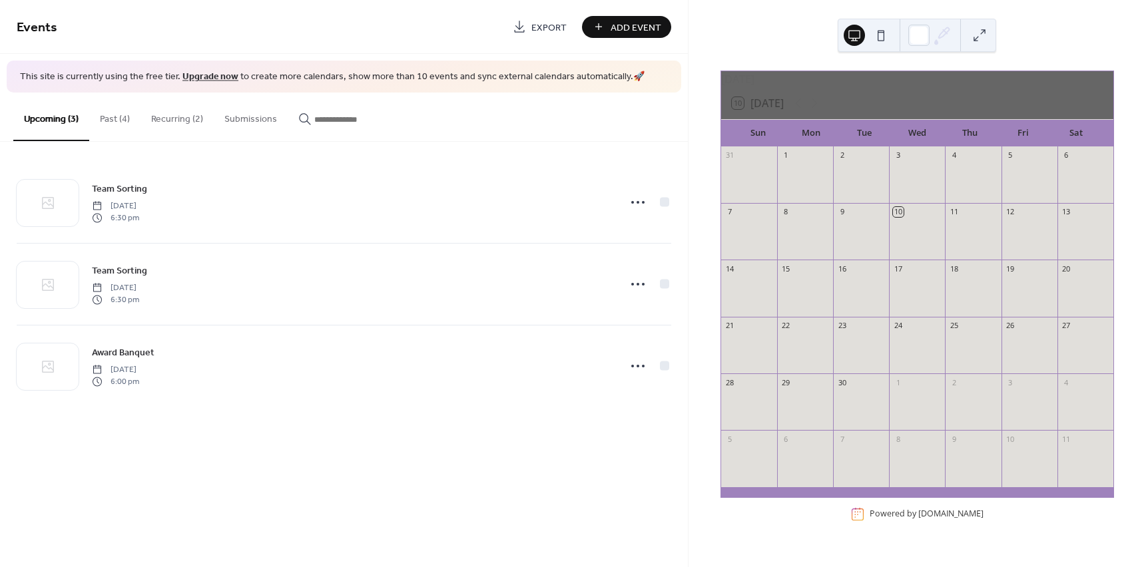
click at [524, 127] on div "Upcoming (3) Past (4) Recurring (2) Submissions" at bounding box center [344, 117] width 688 height 49
click at [157, 118] on button "Recurring (2)" at bounding box center [176, 116] width 73 height 47
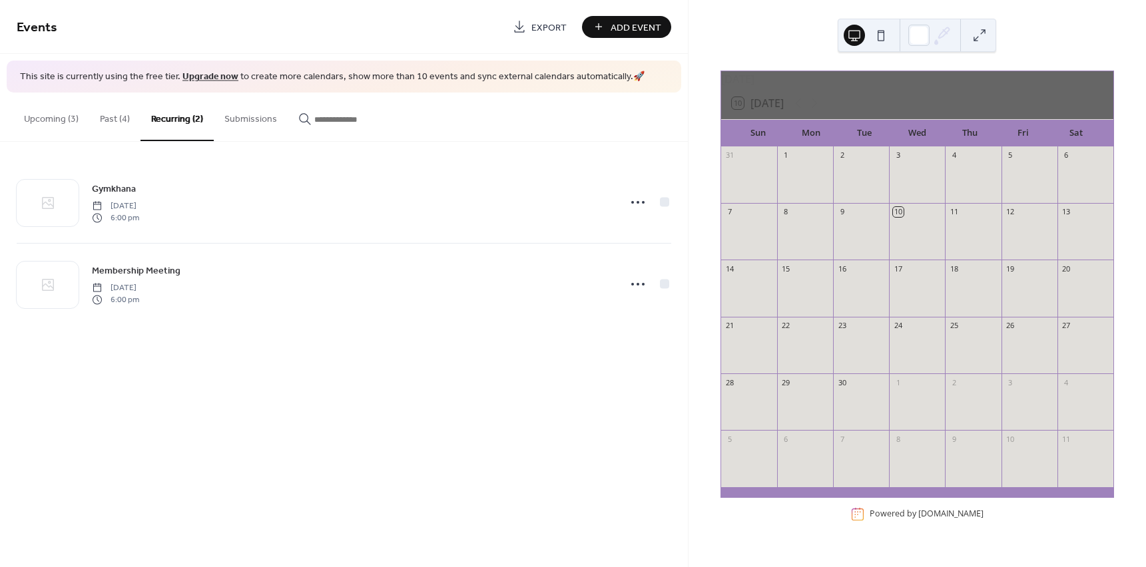
click at [96, 123] on button "Past (4)" at bounding box center [114, 116] width 51 height 47
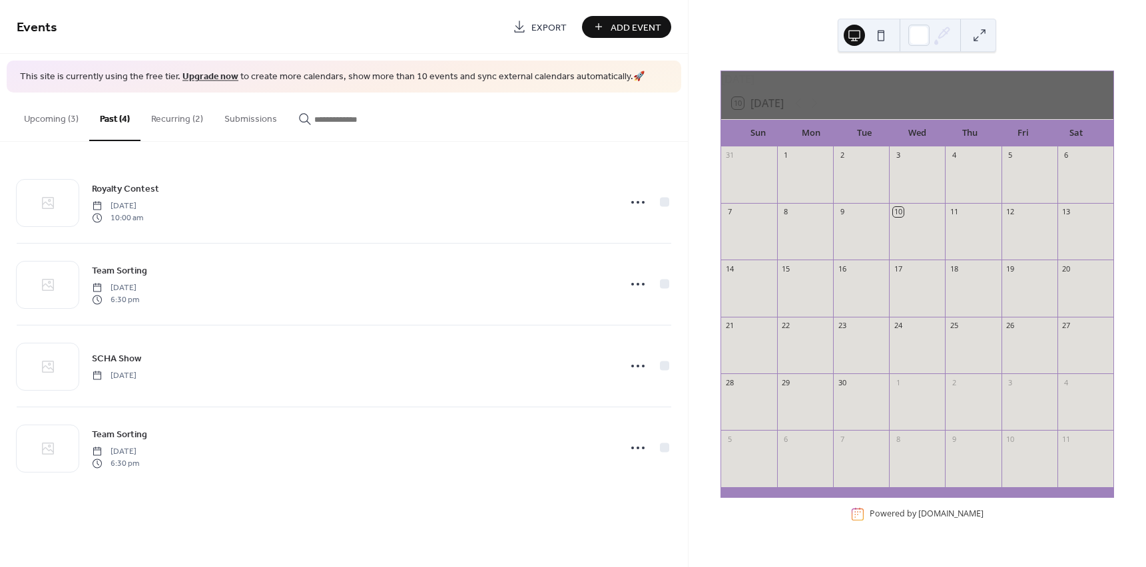
click at [55, 121] on button "Upcoming (3)" at bounding box center [51, 116] width 76 height 47
click at [188, 121] on button "Recurring (2)" at bounding box center [176, 116] width 73 height 47
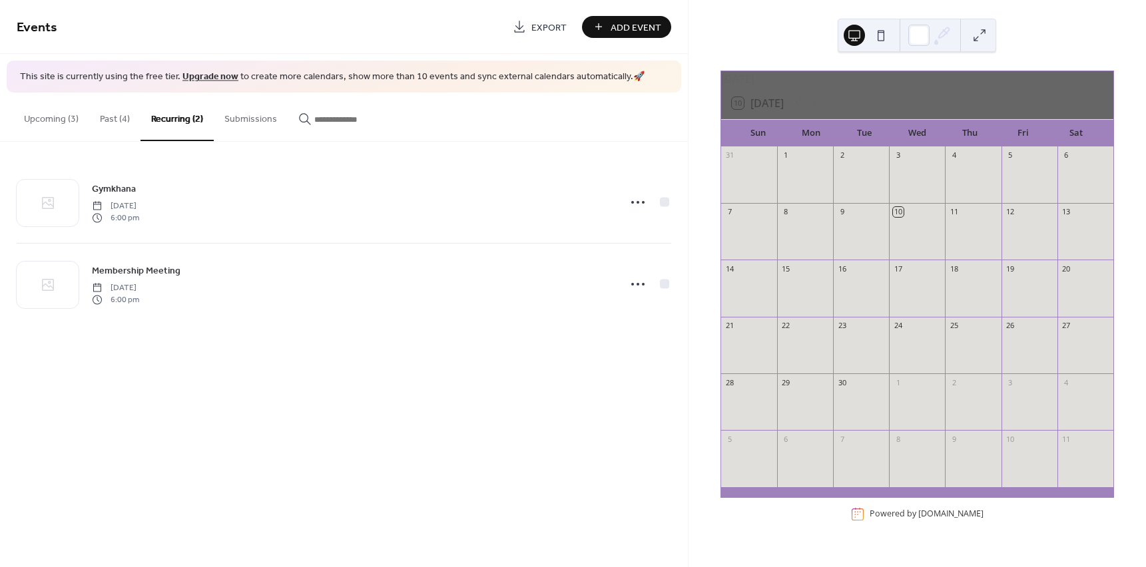
click at [121, 117] on button "Past (4)" at bounding box center [114, 116] width 51 height 47
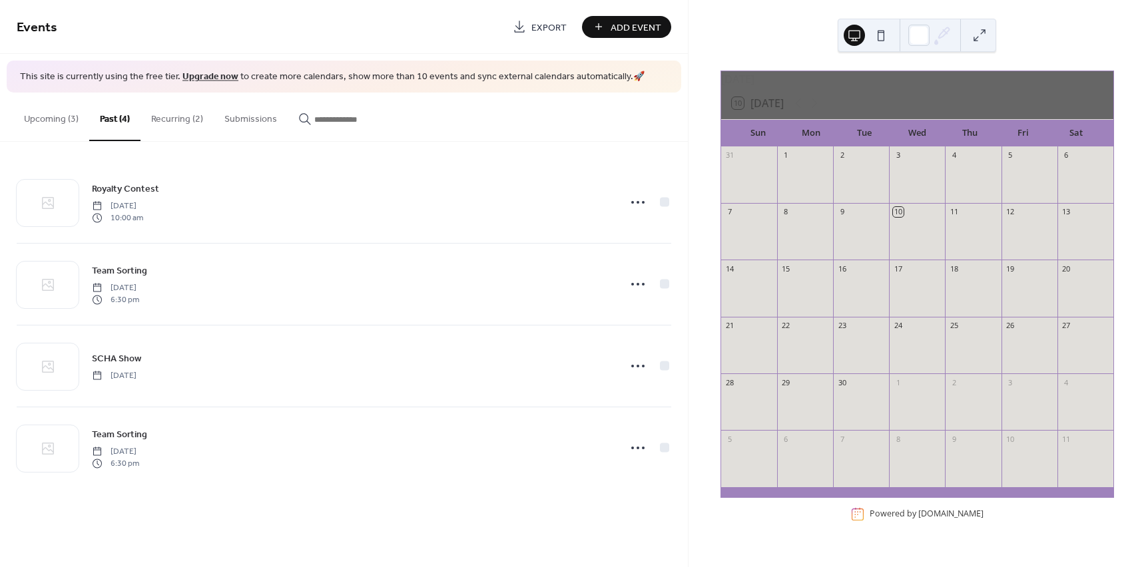
click at [53, 117] on button "Upcoming (3)" at bounding box center [51, 116] width 76 height 47
click at [156, 121] on button "Recurring (2)" at bounding box center [176, 116] width 73 height 47
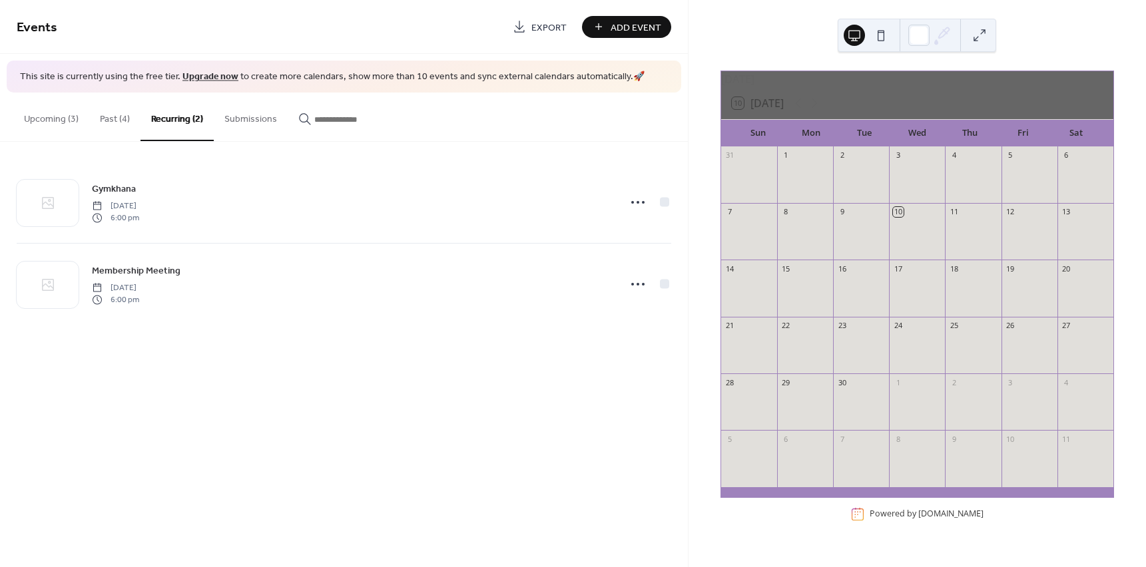
click at [97, 123] on button "Past (4)" at bounding box center [114, 116] width 51 height 47
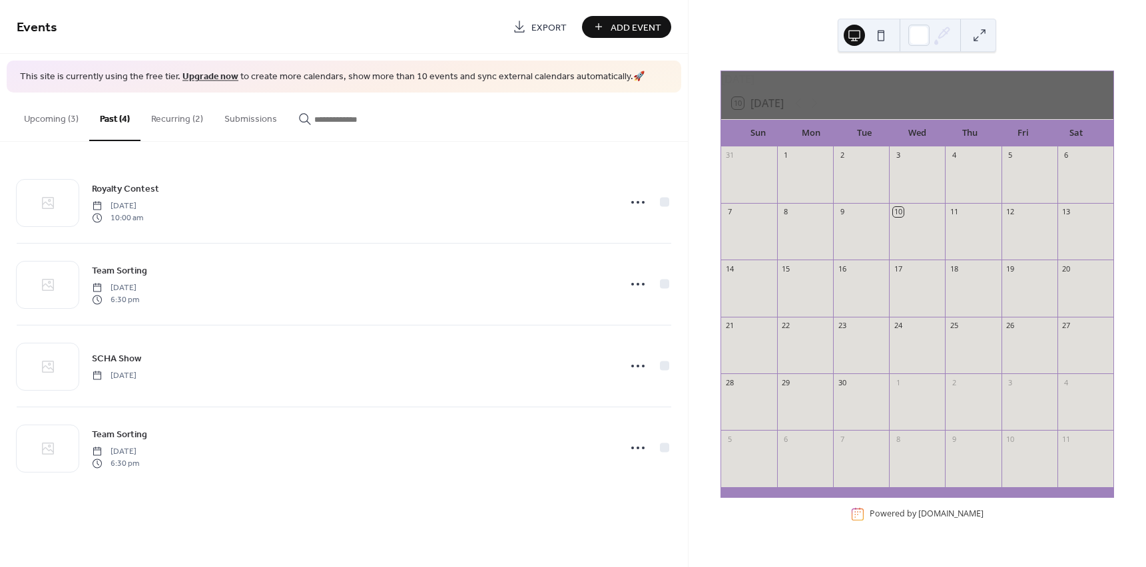
click at [48, 123] on button "Upcoming (3)" at bounding box center [51, 116] width 76 height 47
drag, startPoint x: 156, startPoint y: 135, endPoint x: 164, endPoint y: 135, distance: 8.0
click at [164, 135] on button "Recurring (2)" at bounding box center [176, 116] width 73 height 47
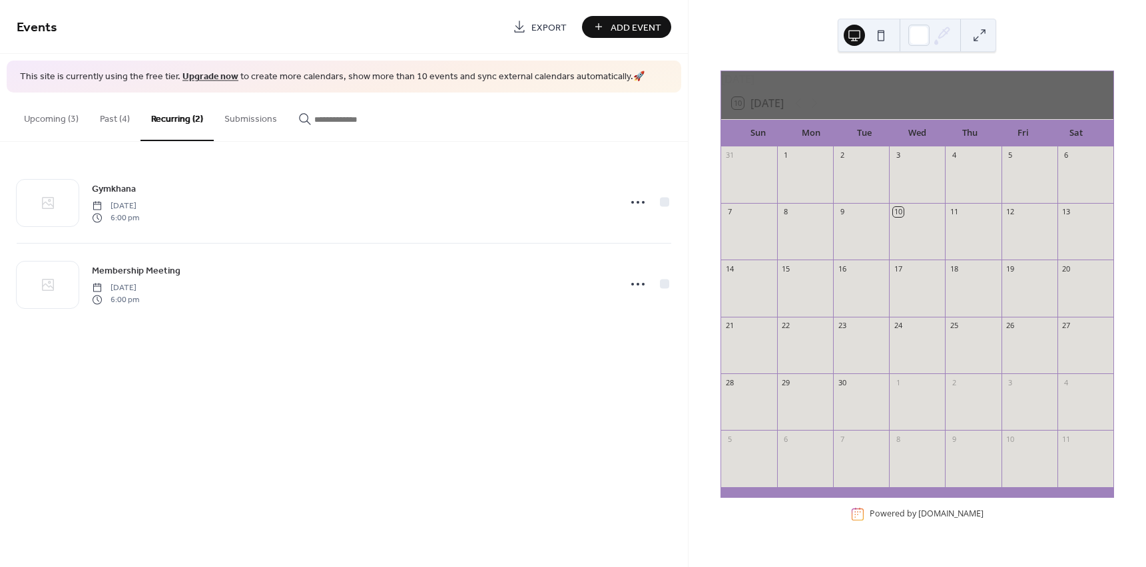
click at [119, 130] on button "Past (4)" at bounding box center [114, 116] width 51 height 47
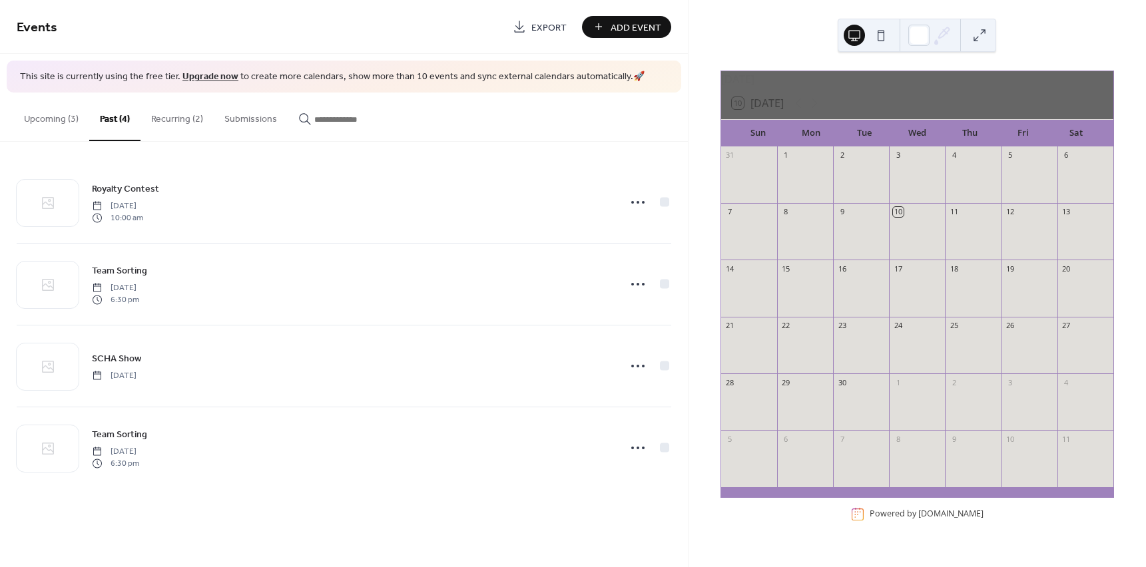
click at [61, 132] on button "Upcoming (3)" at bounding box center [51, 116] width 76 height 47
click at [158, 117] on button "Recurring (2)" at bounding box center [176, 116] width 73 height 47
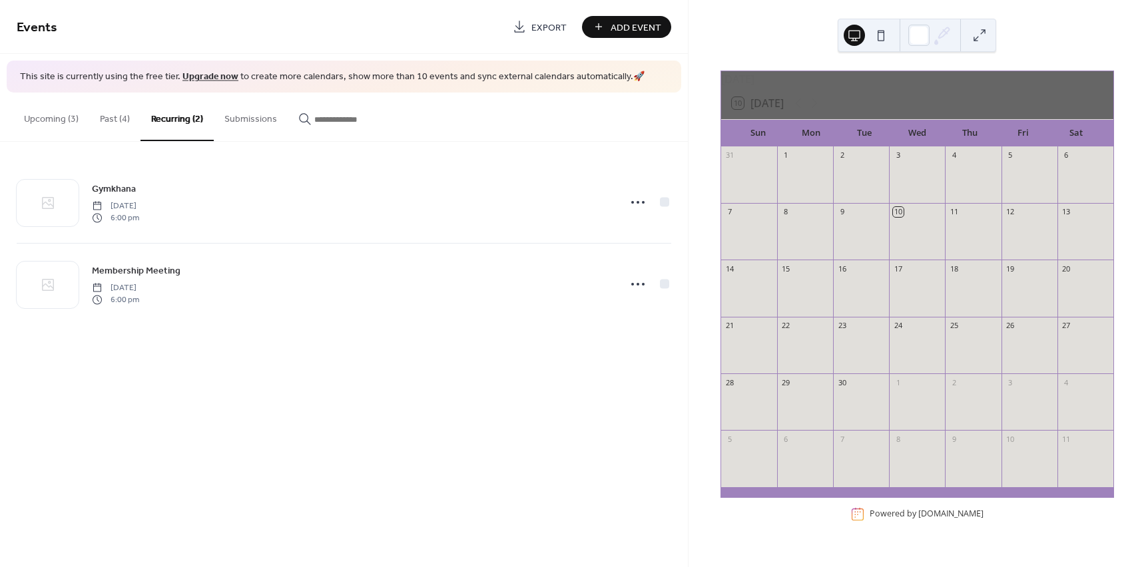
click at [109, 120] on button "Past (4)" at bounding box center [114, 116] width 51 height 47
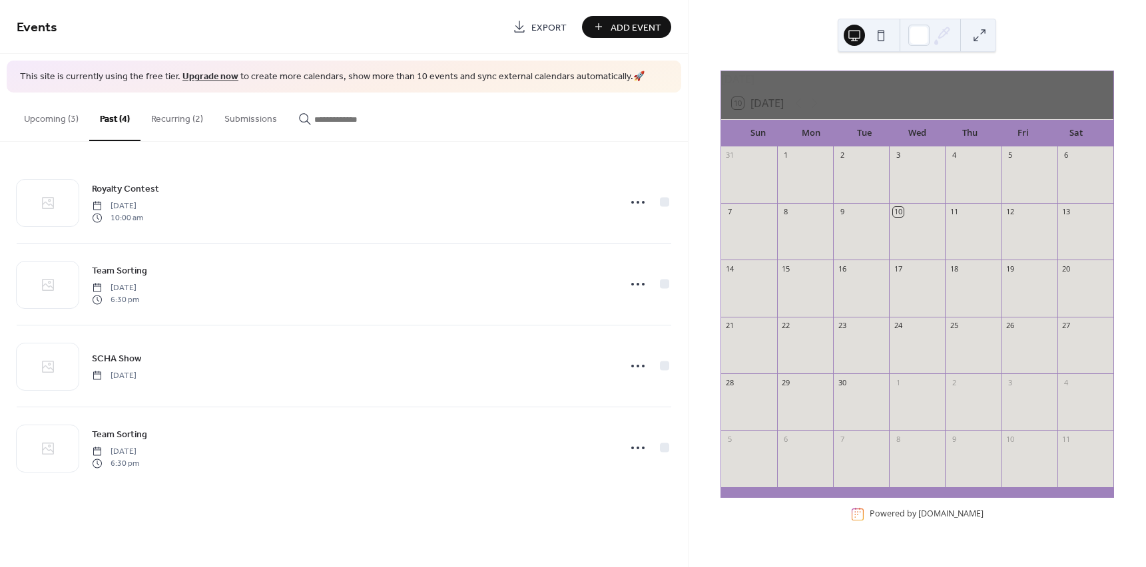
click at [65, 122] on button "Upcoming (3)" at bounding box center [51, 116] width 76 height 47
